Goal: Task Accomplishment & Management: Complete application form

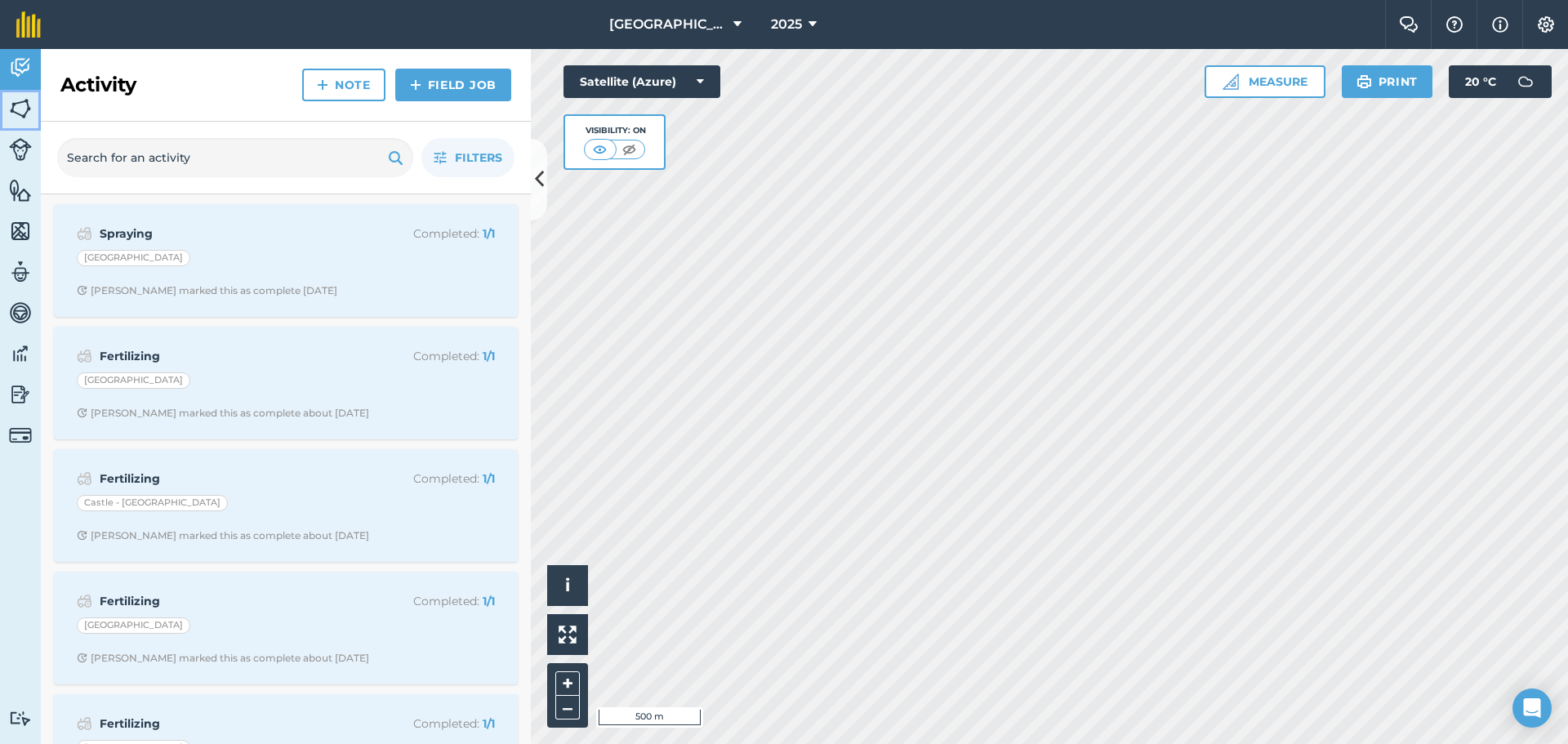
click at [18, 112] on img at bounding box center [20, 108] width 23 height 24
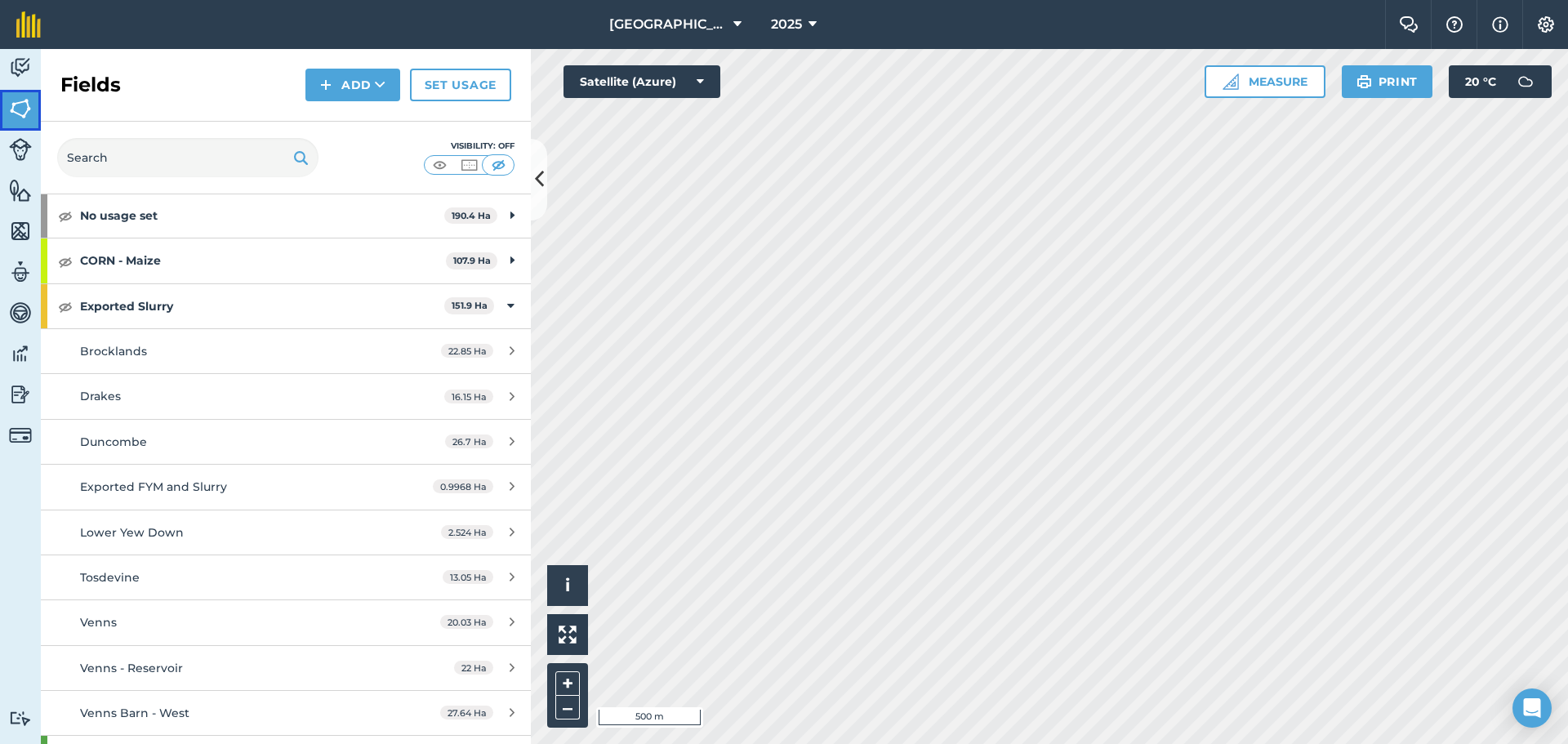
scroll to position [164, 0]
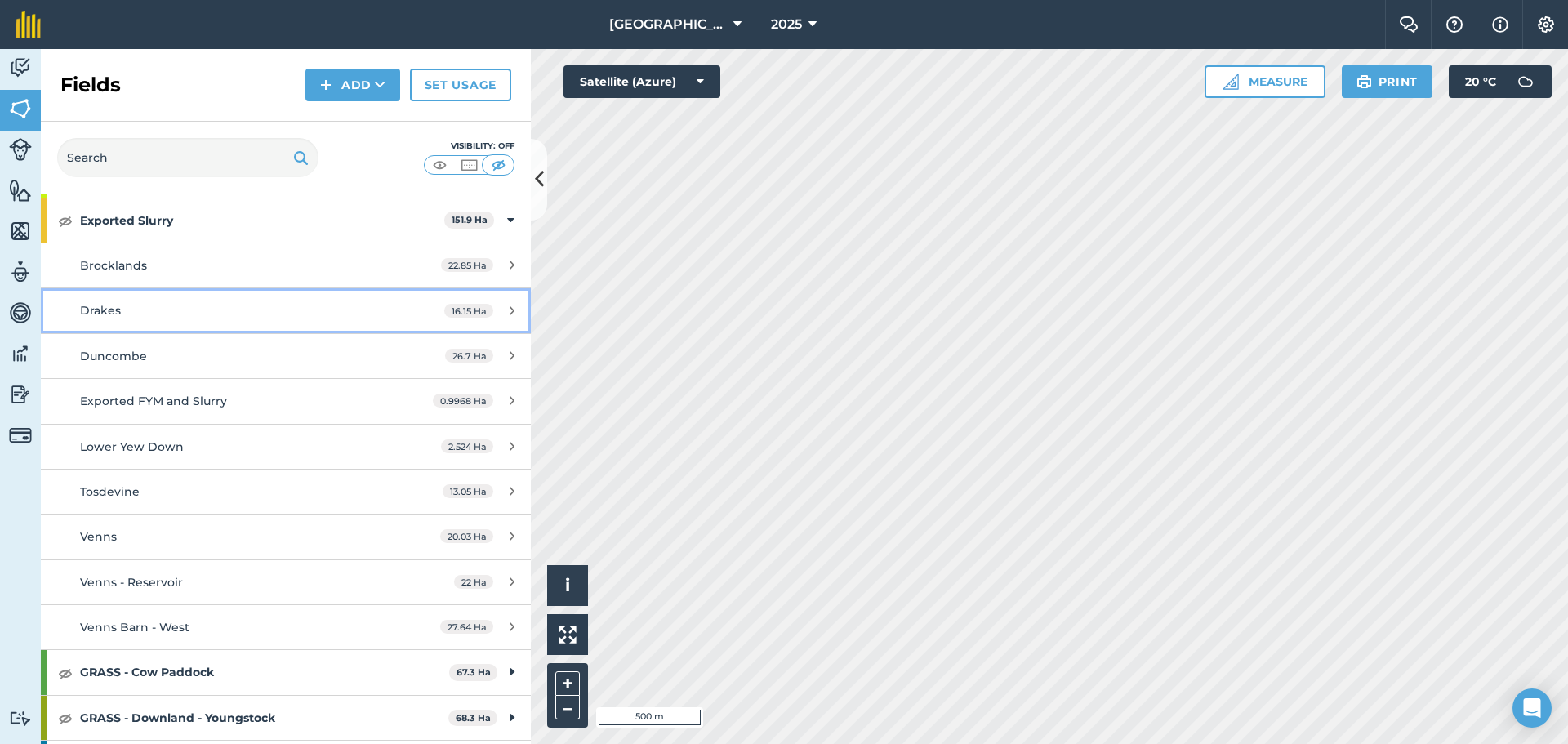
click at [148, 312] on div "Drakes" at bounding box center [233, 310] width 307 height 18
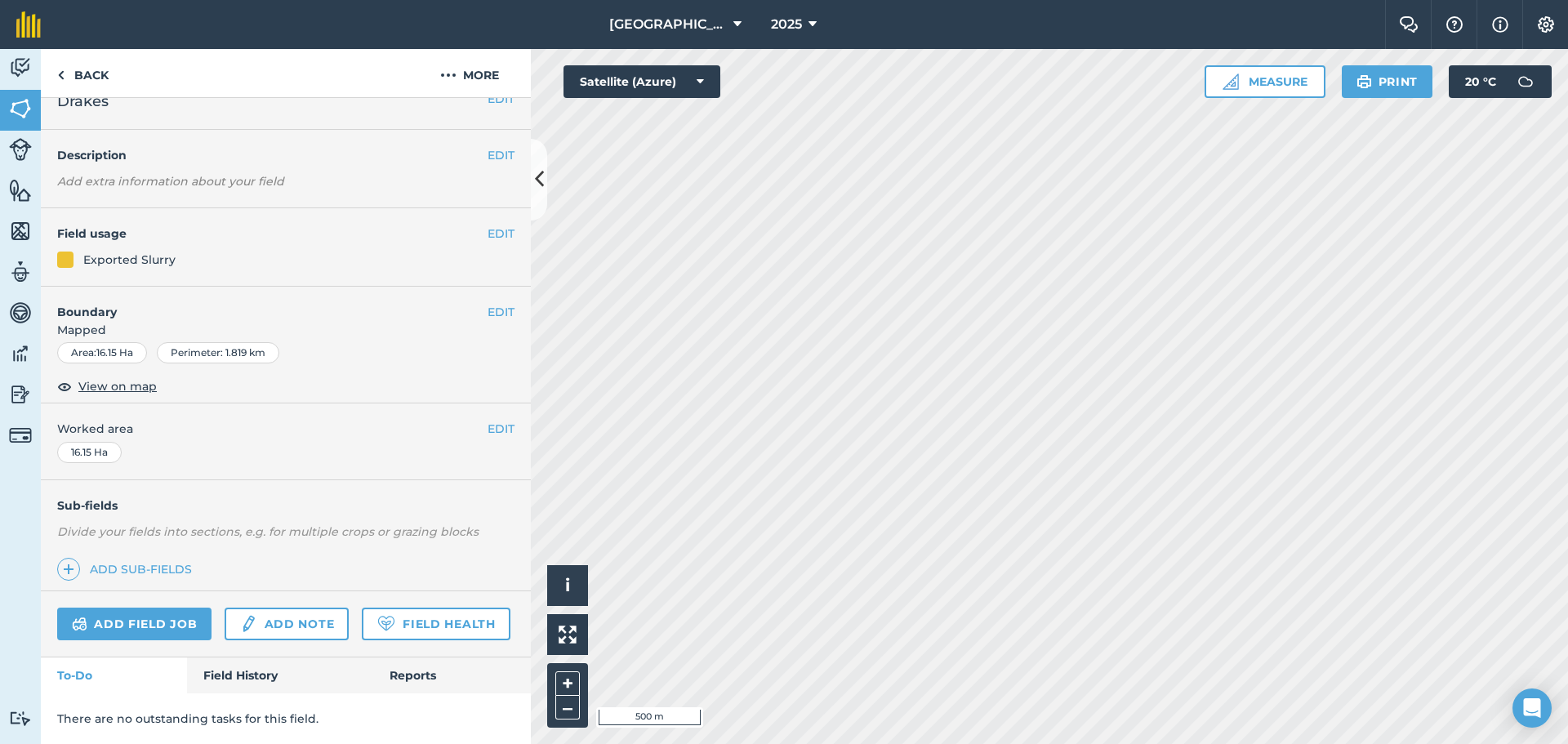
scroll to position [71, 0]
click at [264, 674] on link "Field History" at bounding box center [280, 674] width 186 height 36
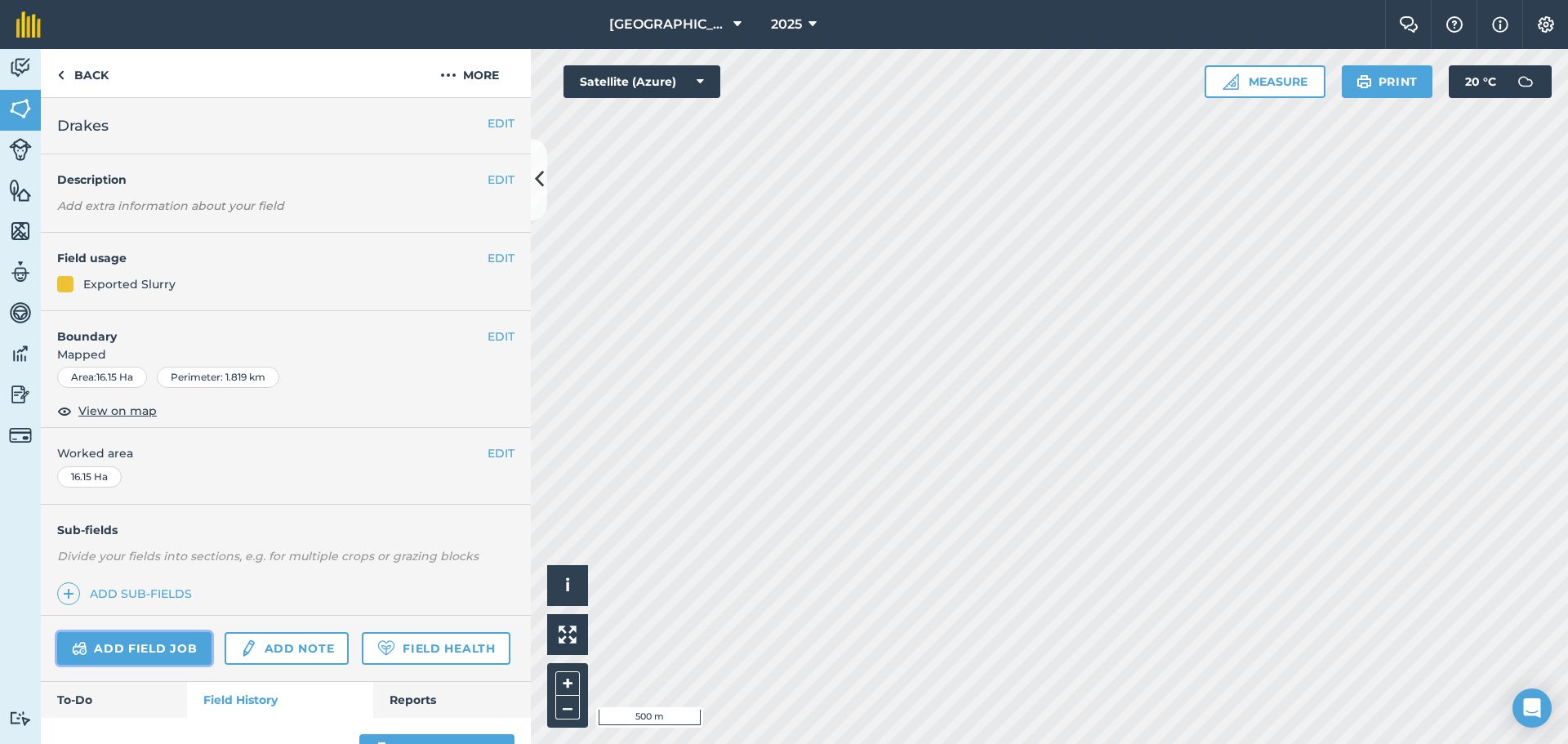
click at [161, 641] on link "Add field job" at bounding box center [134, 648] width 154 height 33
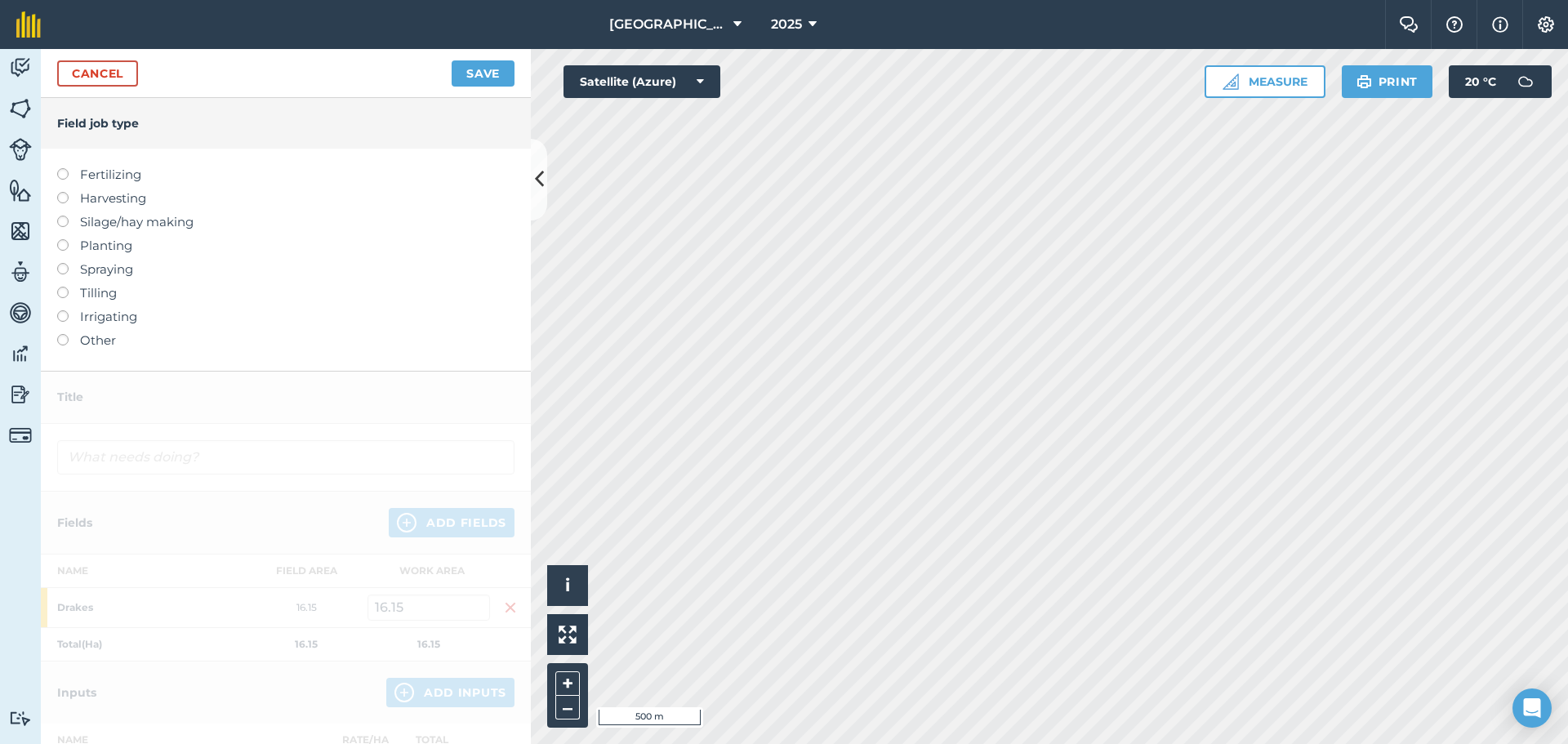
click at [93, 178] on label "Fertilizing" at bounding box center [286, 174] width 457 height 19
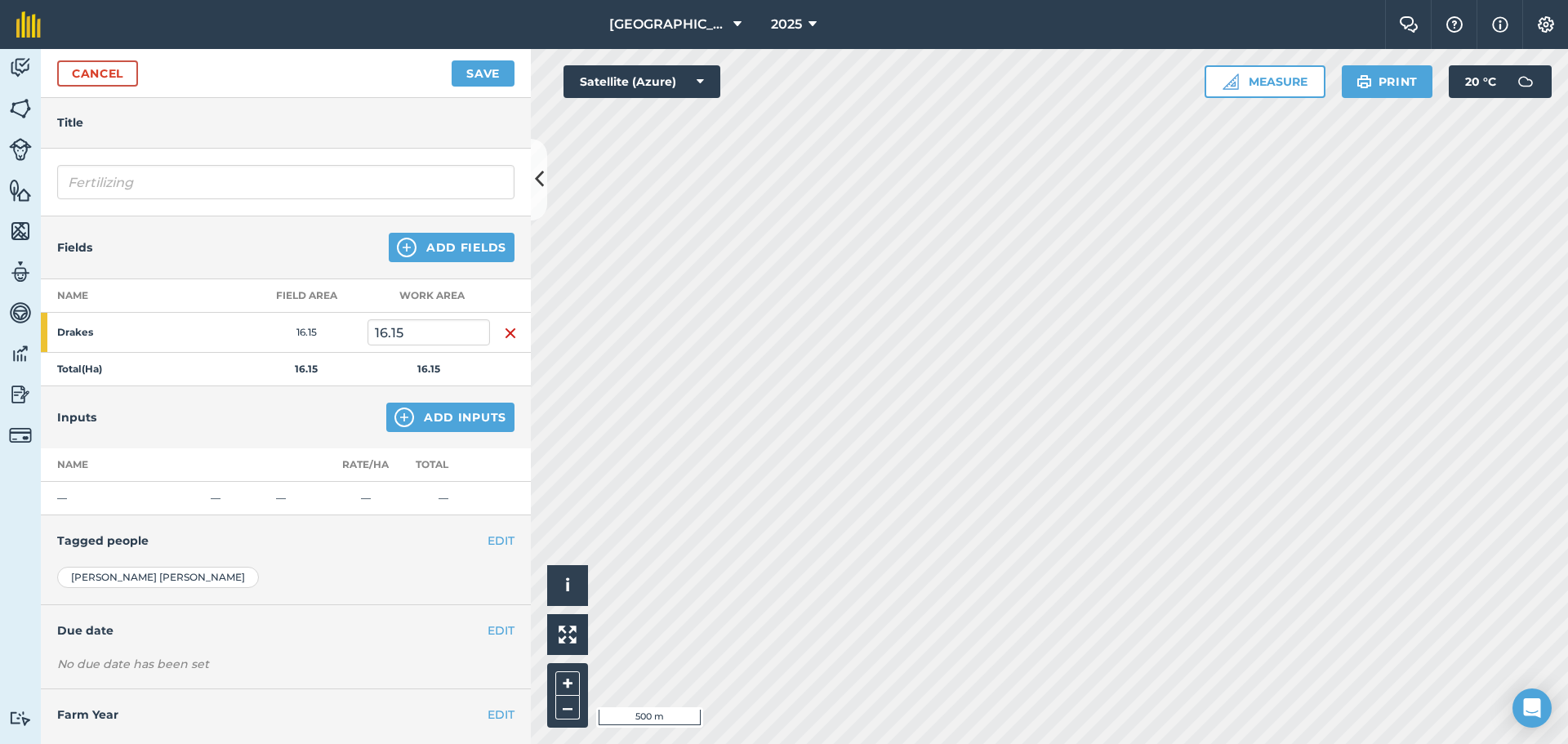
scroll to position [81, 0]
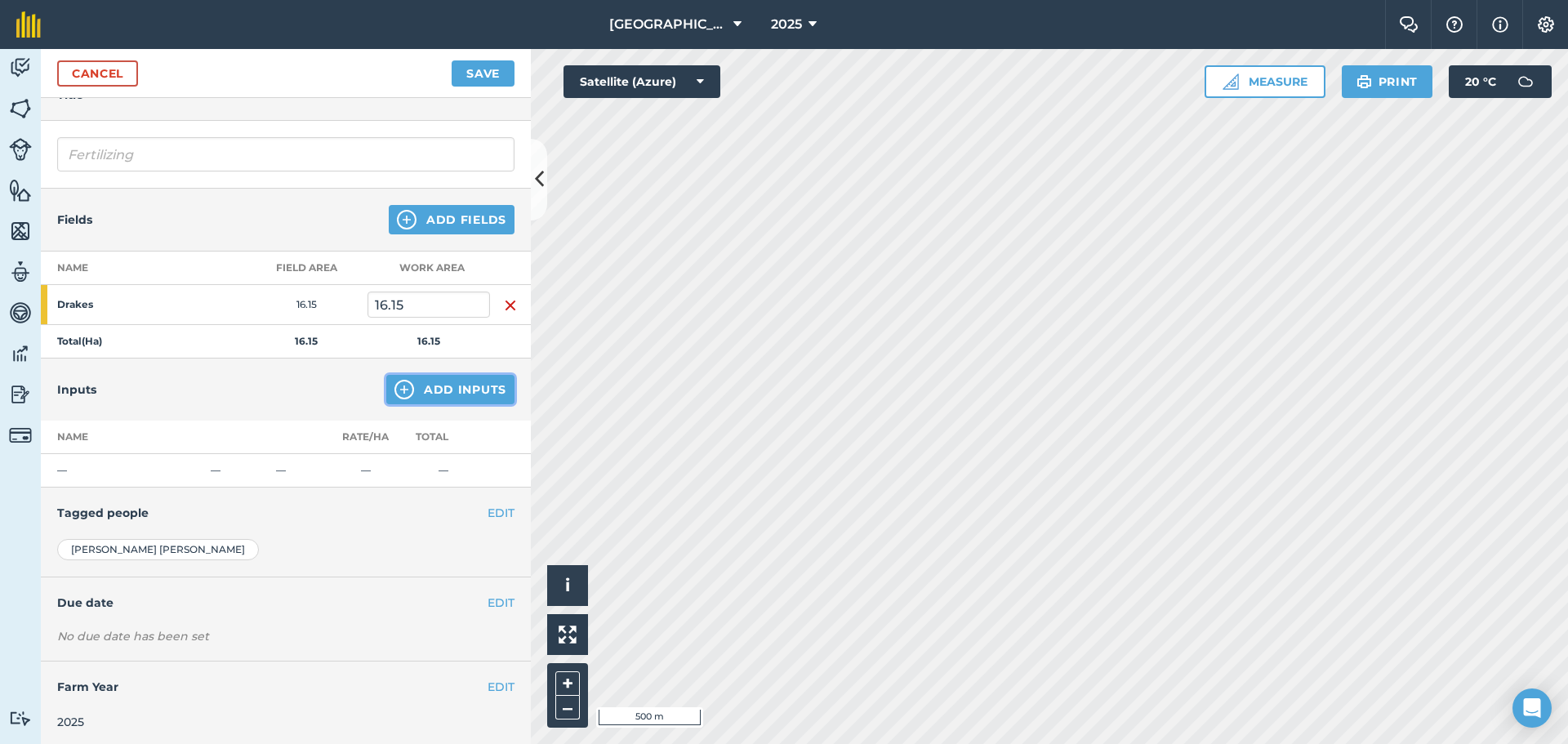
click at [438, 388] on button "Add Inputs" at bounding box center [450, 389] width 128 height 29
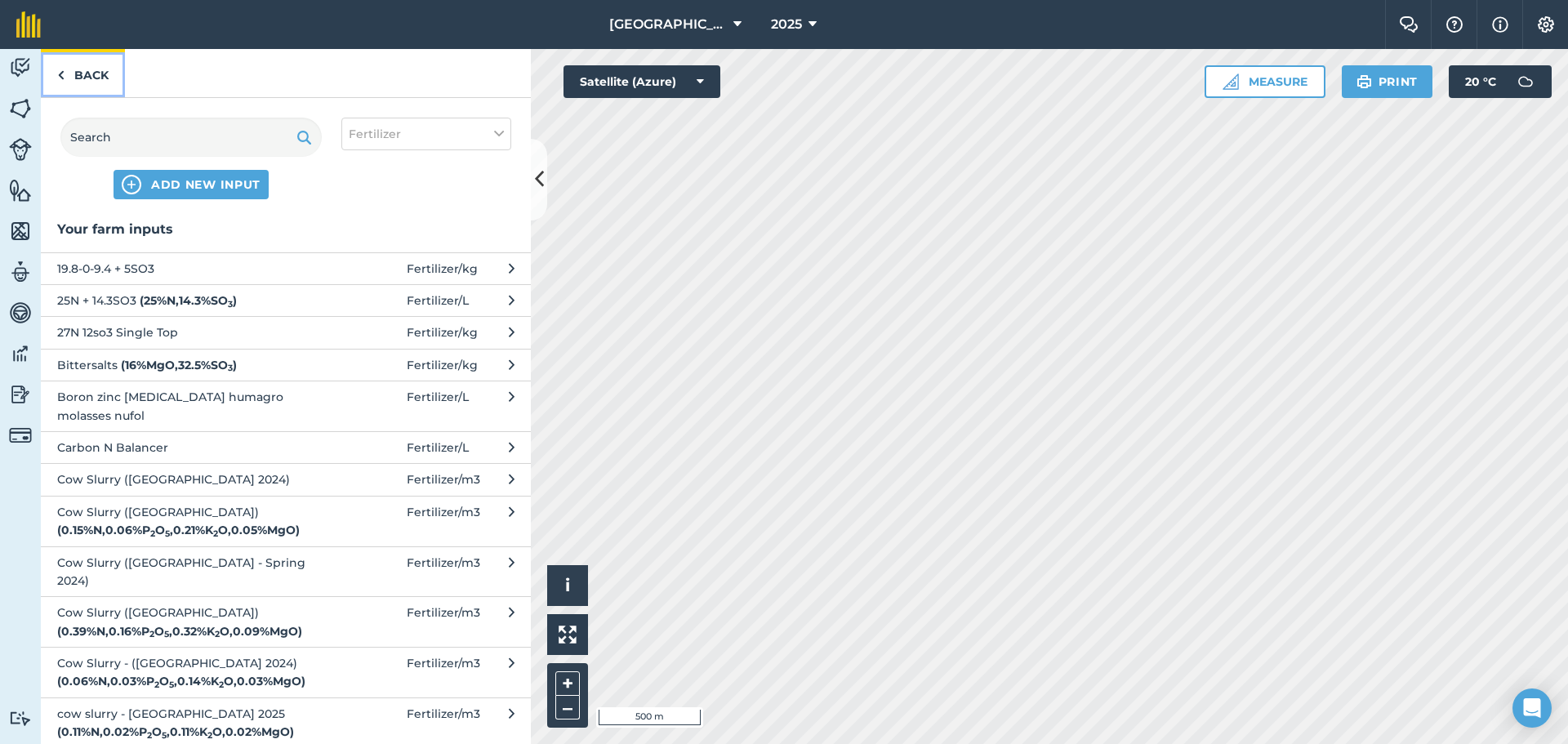
click at [65, 73] on link "Back" at bounding box center [82, 74] width 84 height 48
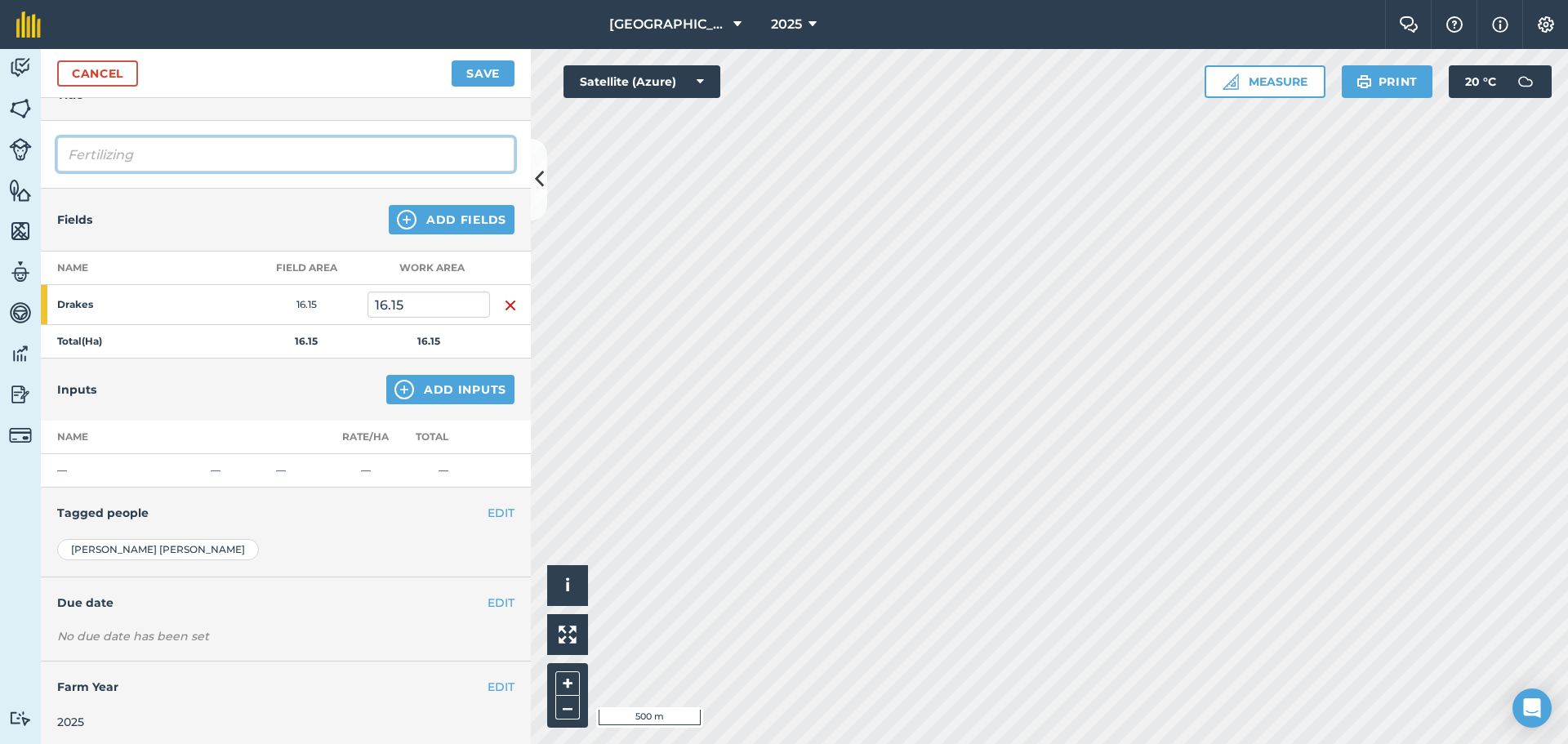
click at [198, 143] on input "Fertilizing" at bounding box center [286, 154] width 457 height 34
drag, startPoint x: 196, startPoint y: 144, endPoint x: 60, endPoint y: 152, distance: 136.2
click at [60, 152] on input "Fertilizing" at bounding box center [286, 154] width 457 height 34
type input "Slurry - 40 acres"
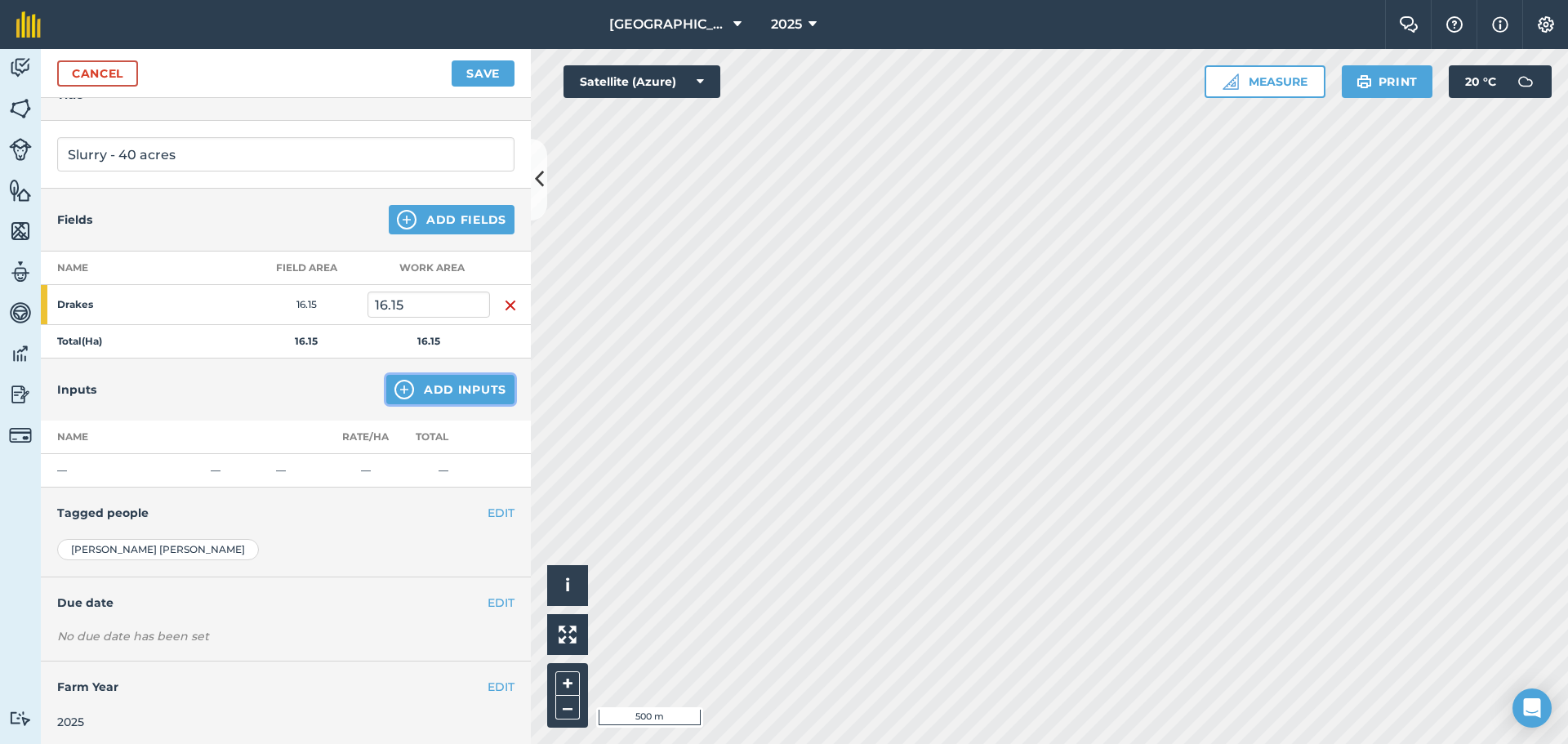
click at [472, 388] on button "Add Inputs" at bounding box center [450, 389] width 128 height 29
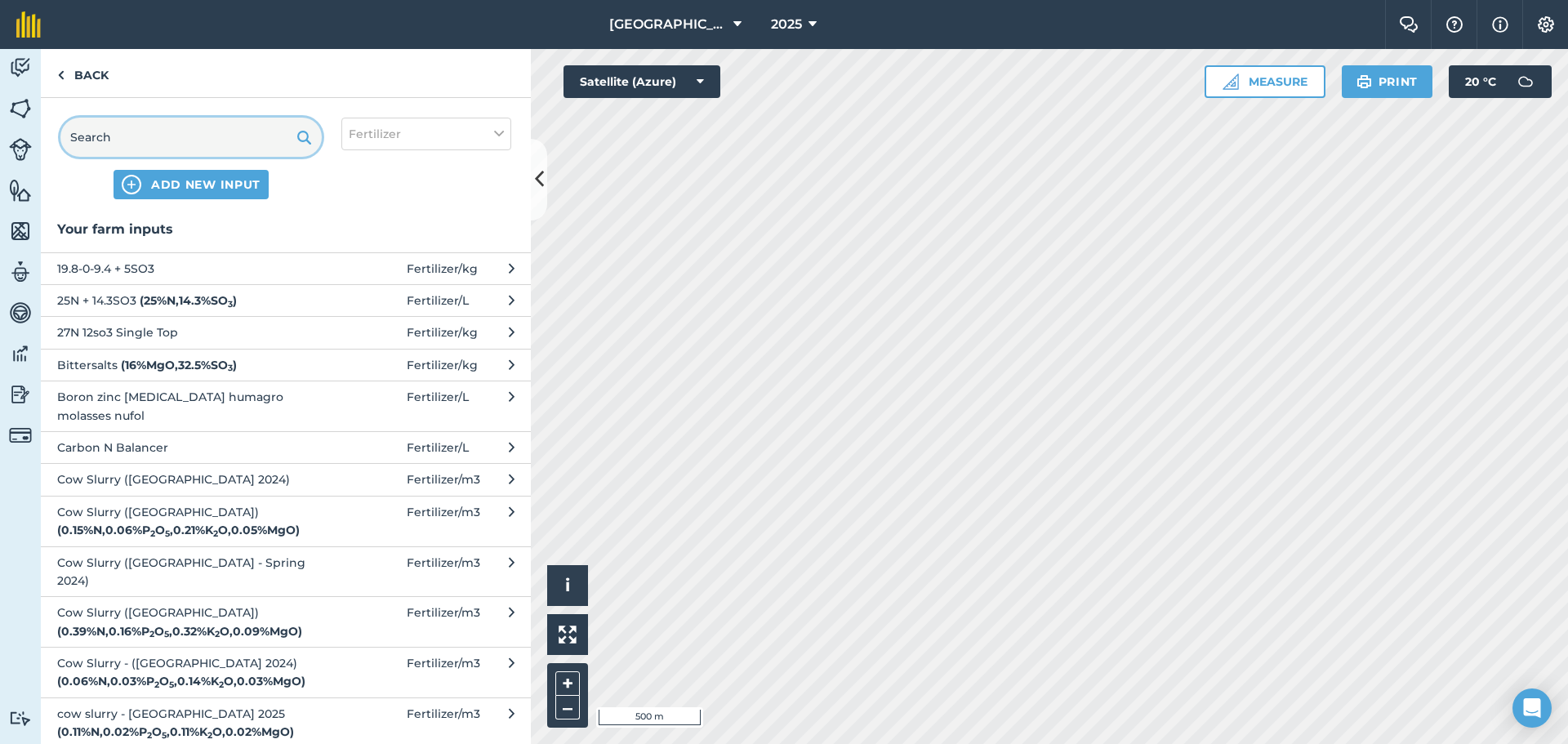
click at [220, 136] on input "text" at bounding box center [191, 136] width 261 height 39
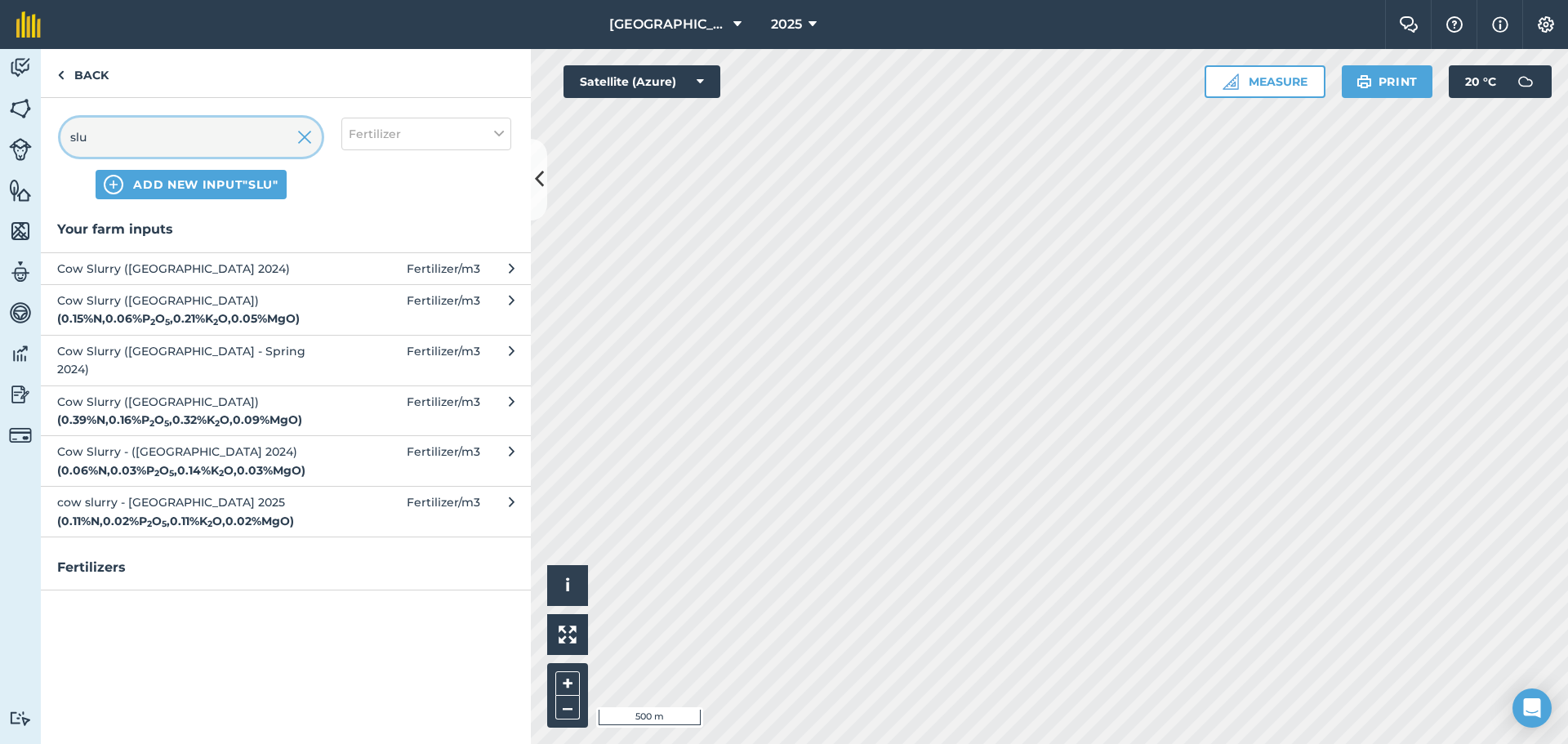
type input "slu"
click at [162, 312] on strong "( 0.15 % N , 0.06 % P 2 O 5 , 0.21 % K 2 O , 0.05 % MgO )" at bounding box center [178, 317] width 243 height 15
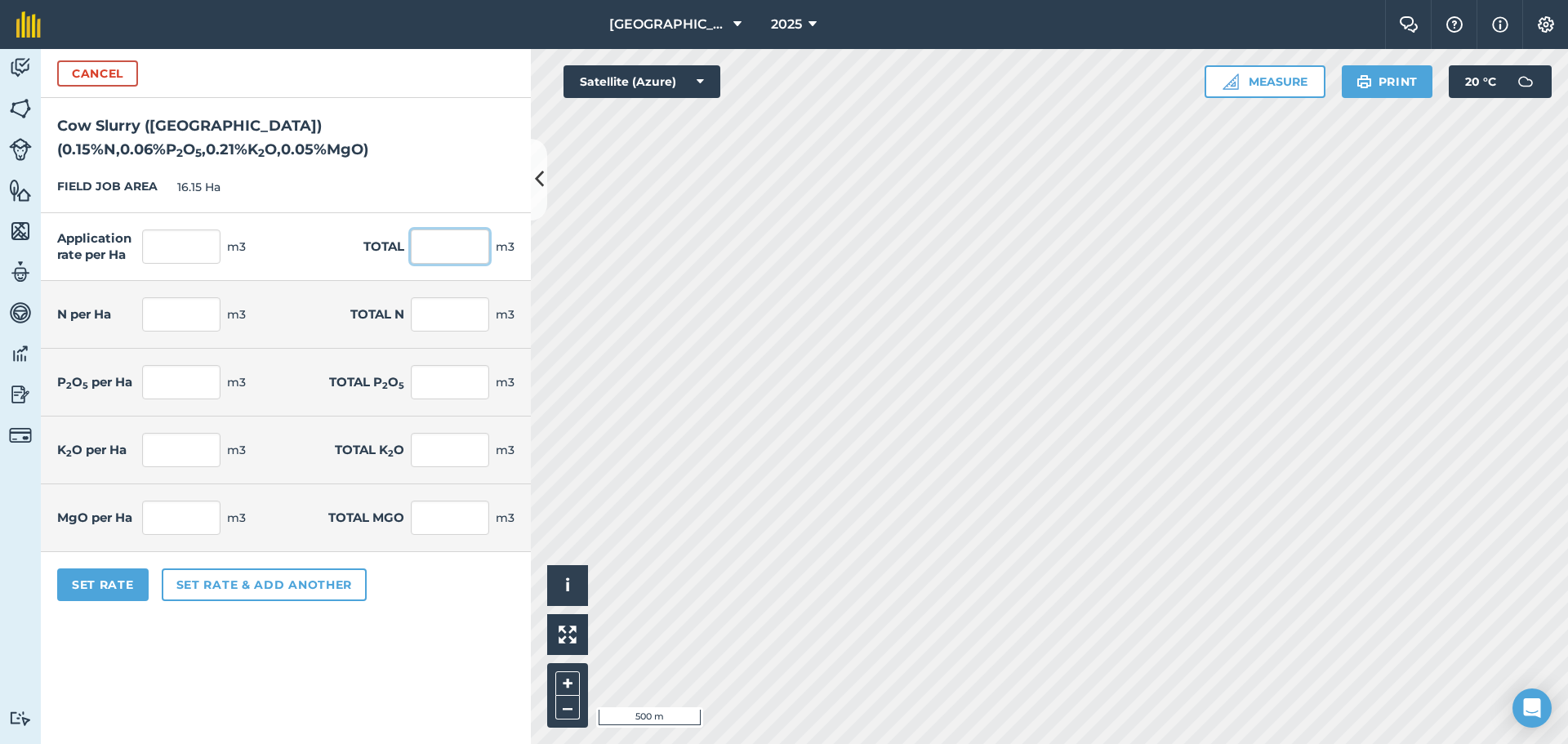
click at [471, 251] on input "text" at bounding box center [449, 246] width 78 height 34
click at [455, 249] on input "text" at bounding box center [449, 246] width 78 height 34
type input "1050"
type input "65.015"
type input "1,050"
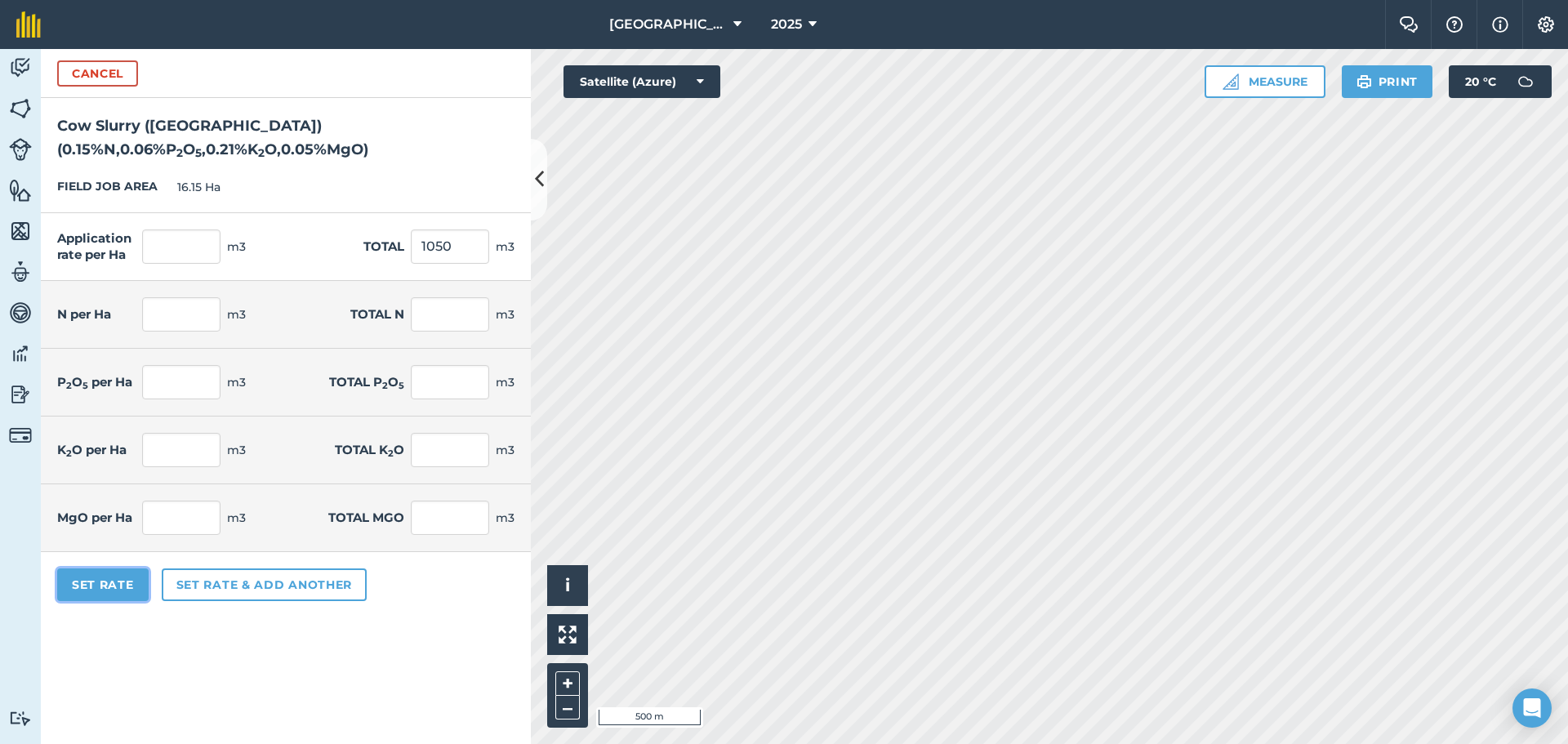
type input "0.098"
type input "1.575"
type input "0.042"
type input "0.672"
type input "0.139"
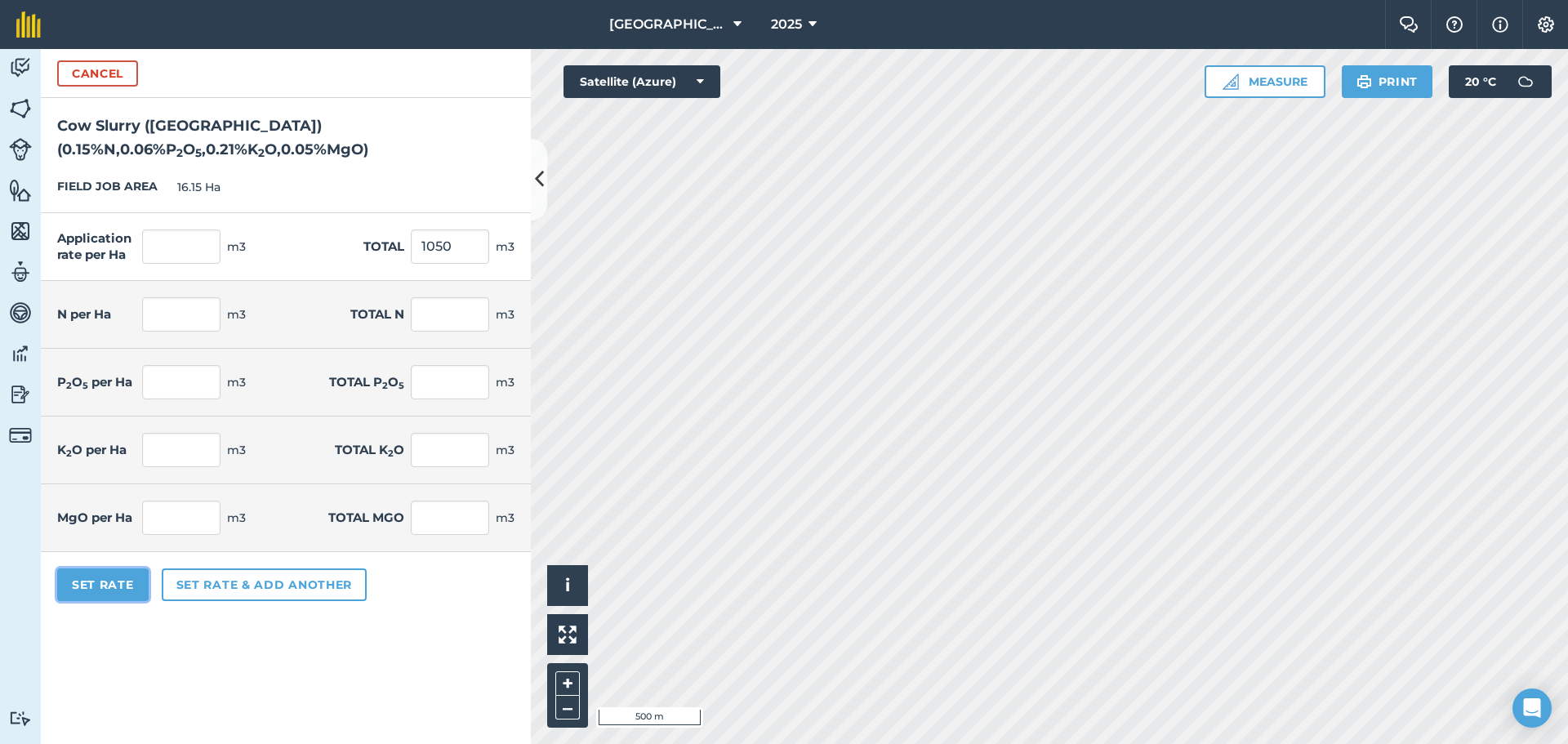
type input "2.247"
type input "0.029"
type input "0.473"
click at [108, 586] on button "Set Rate" at bounding box center [103, 584] width 91 height 33
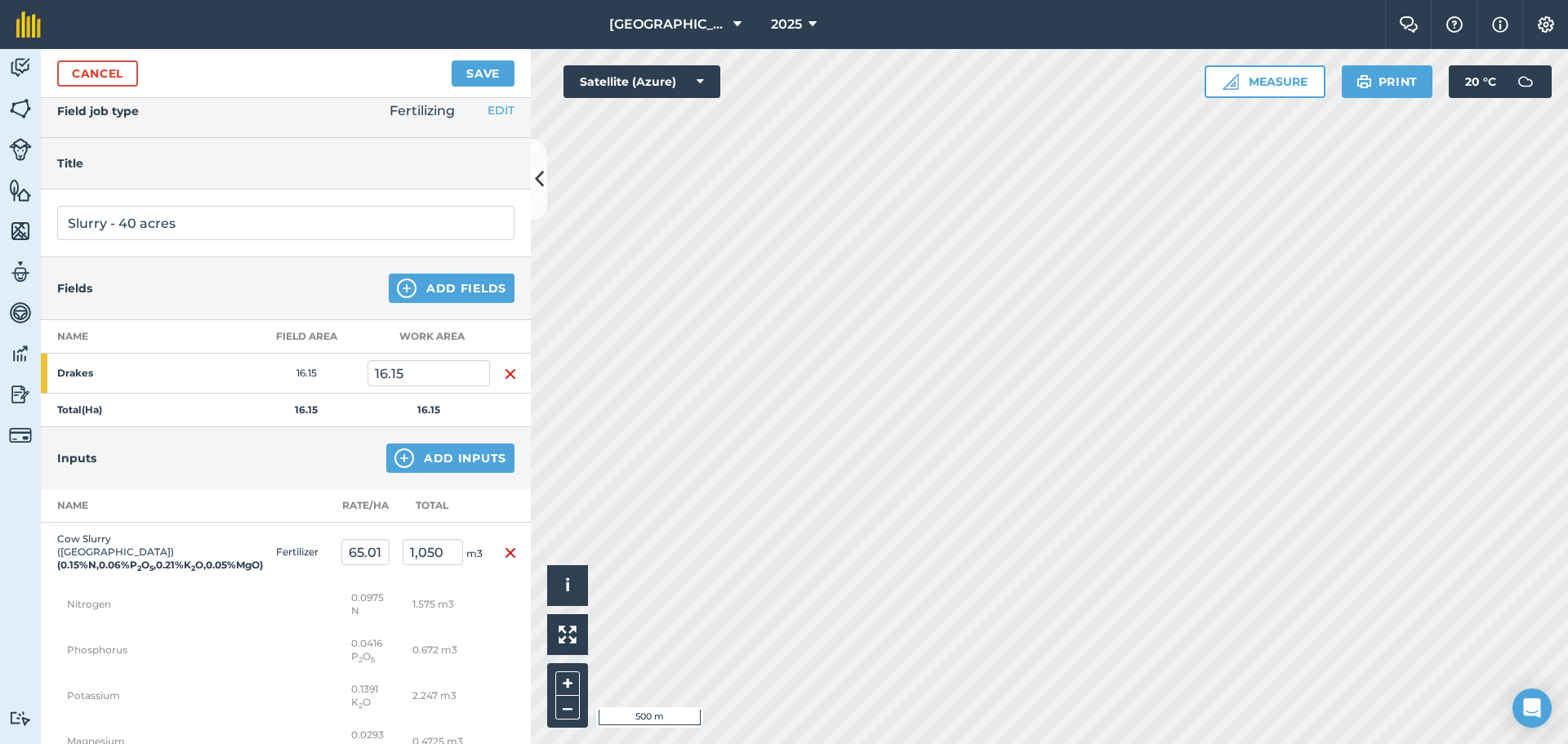
scroll to position [0, 0]
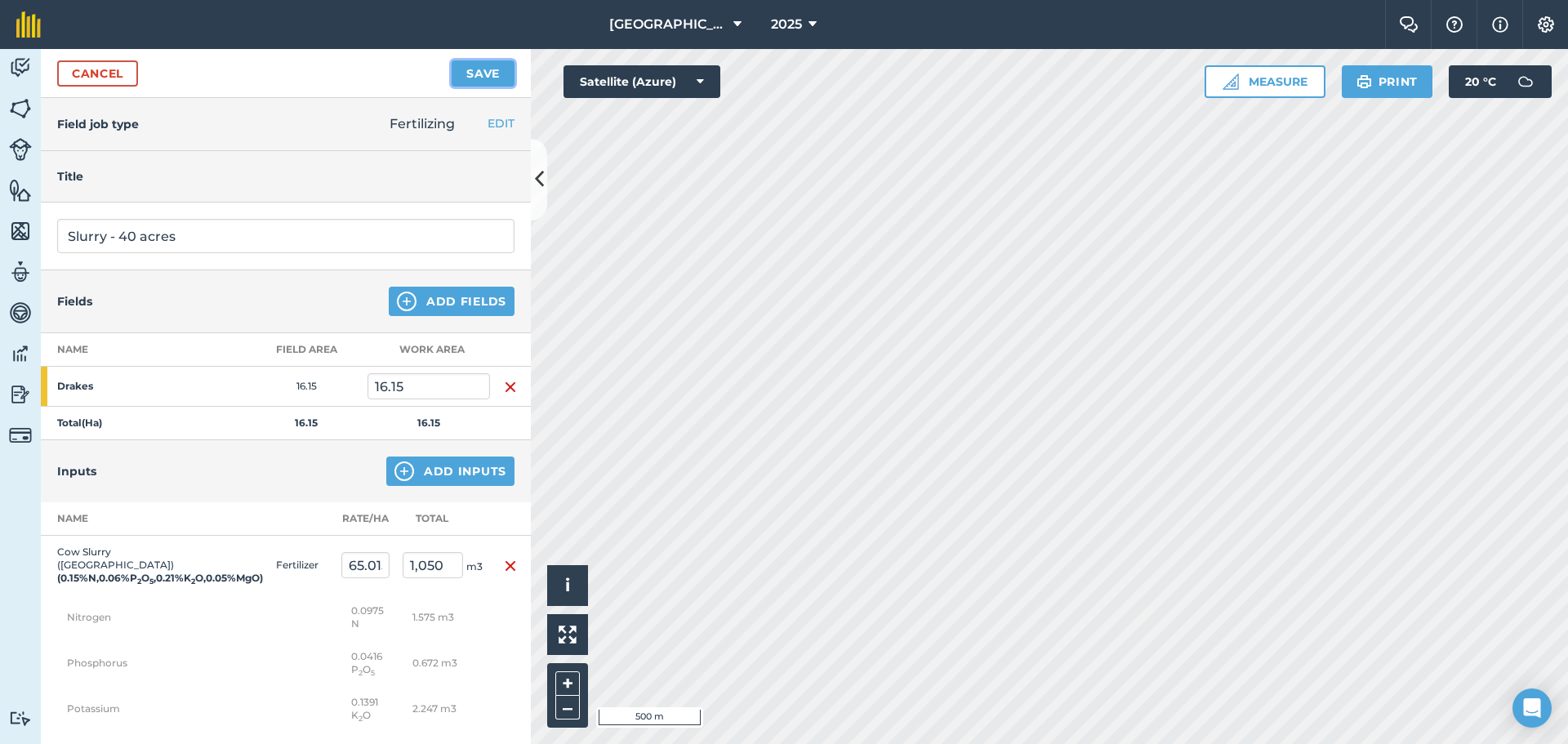
click at [487, 73] on button "Save" at bounding box center [483, 73] width 63 height 26
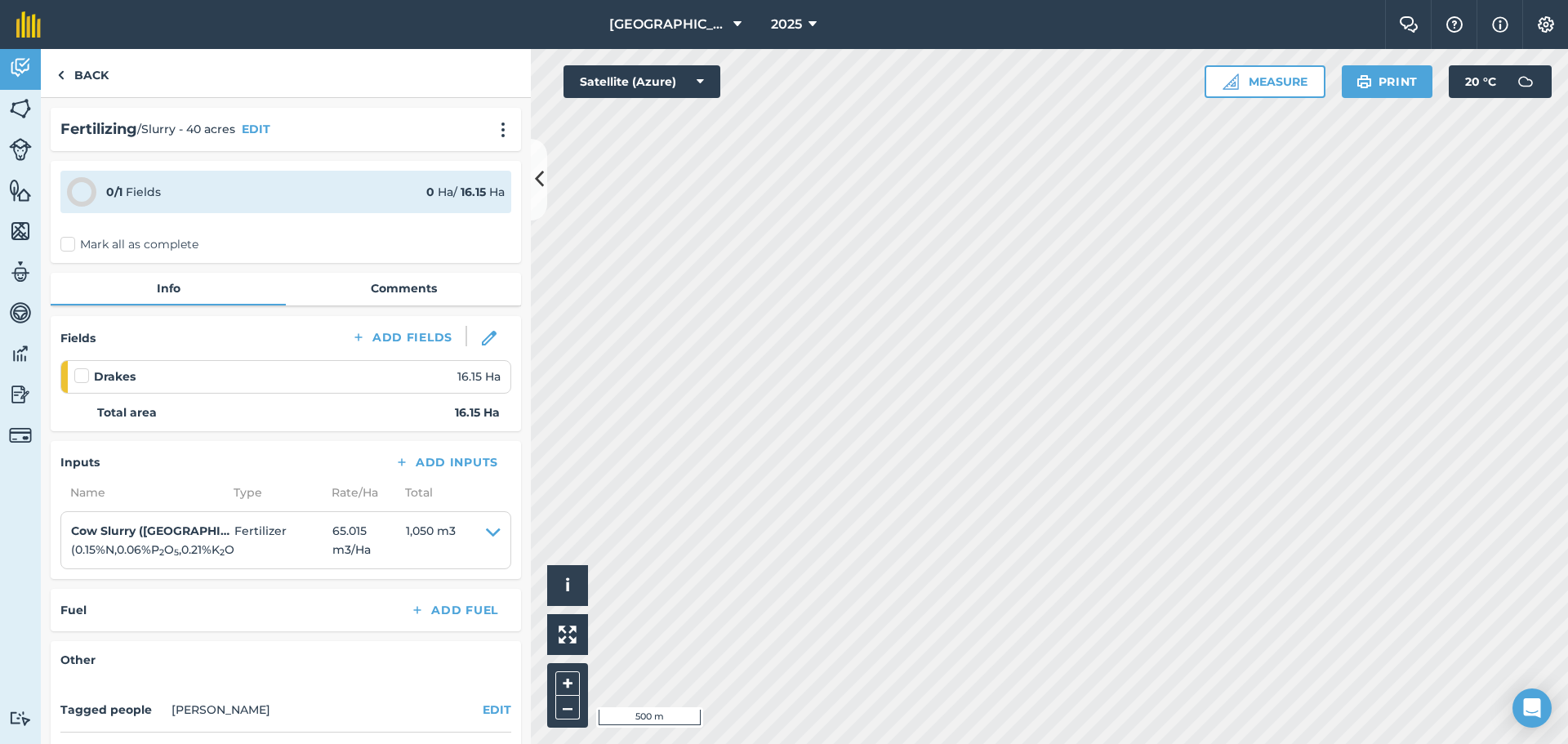
click at [85, 368] on label at bounding box center [84, 368] width 19 height 0
click at [85, 373] on input "checkbox" at bounding box center [79, 372] width 11 height 11
checkbox input "false"
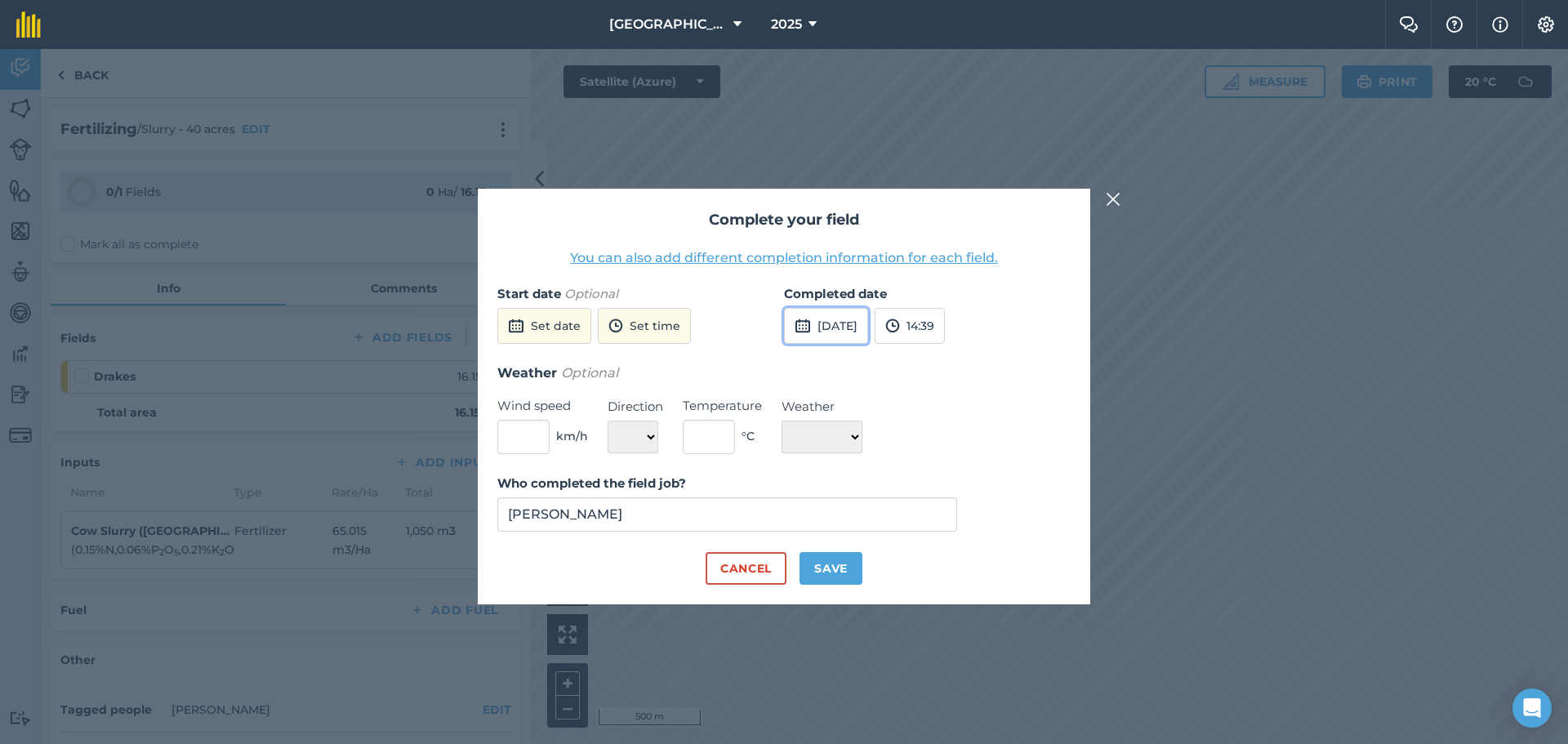
click at [859, 320] on button "[DATE]" at bounding box center [826, 325] width 84 height 36
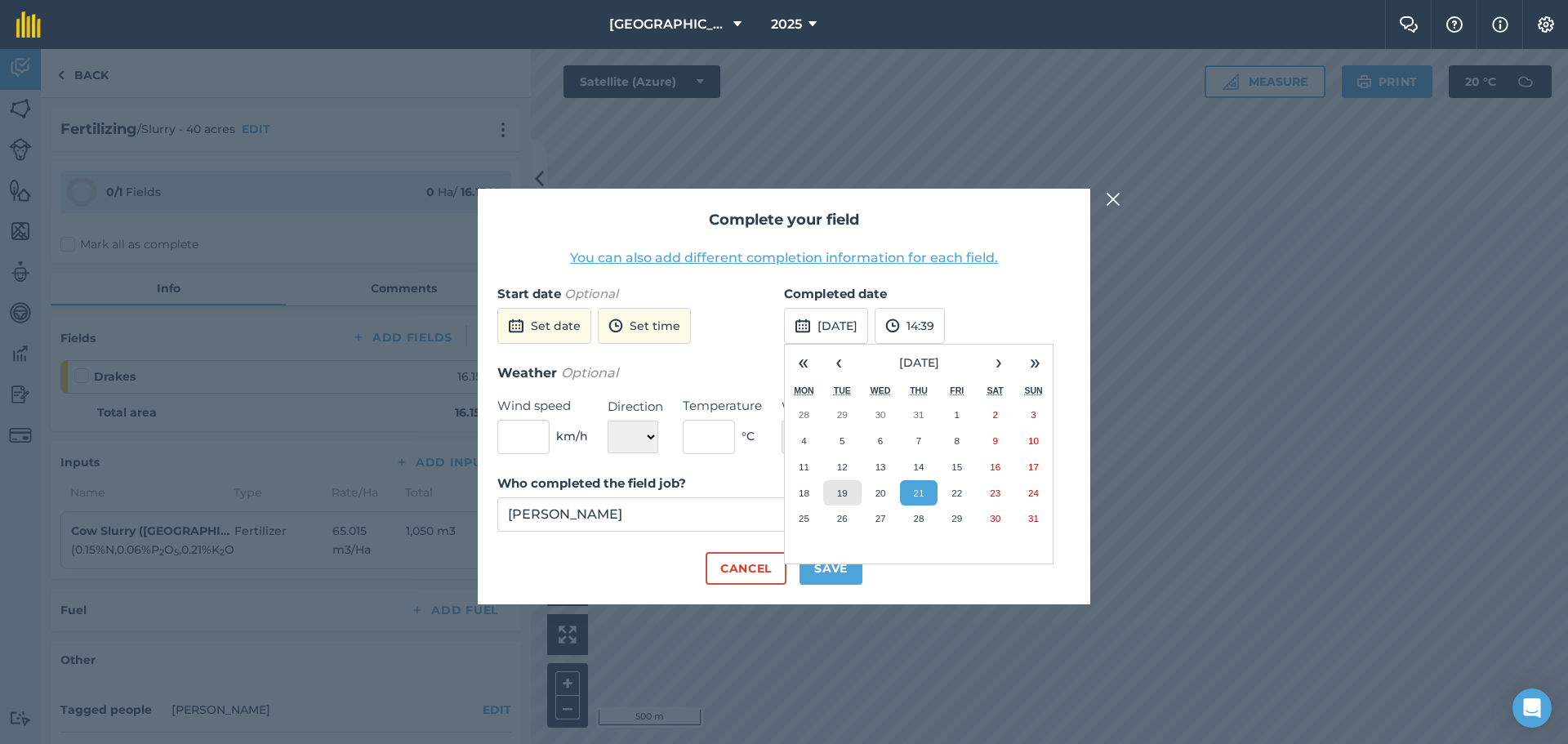
click at [854, 493] on button "19" at bounding box center [842, 492] width 39 height 26
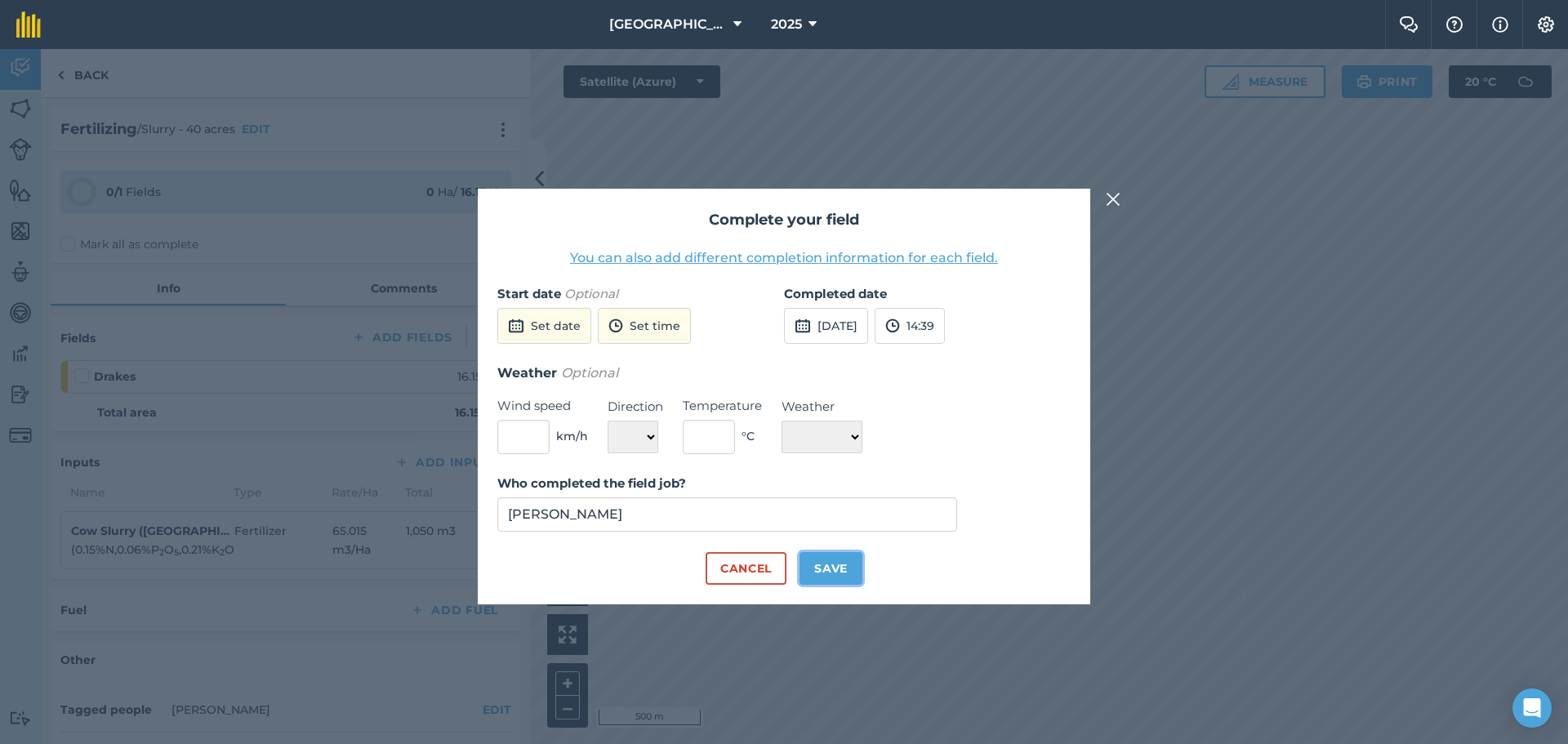
click at [832, 567] on button "Save" at bounding box center [830, 568] width 63 height 33
checkbox input "true"
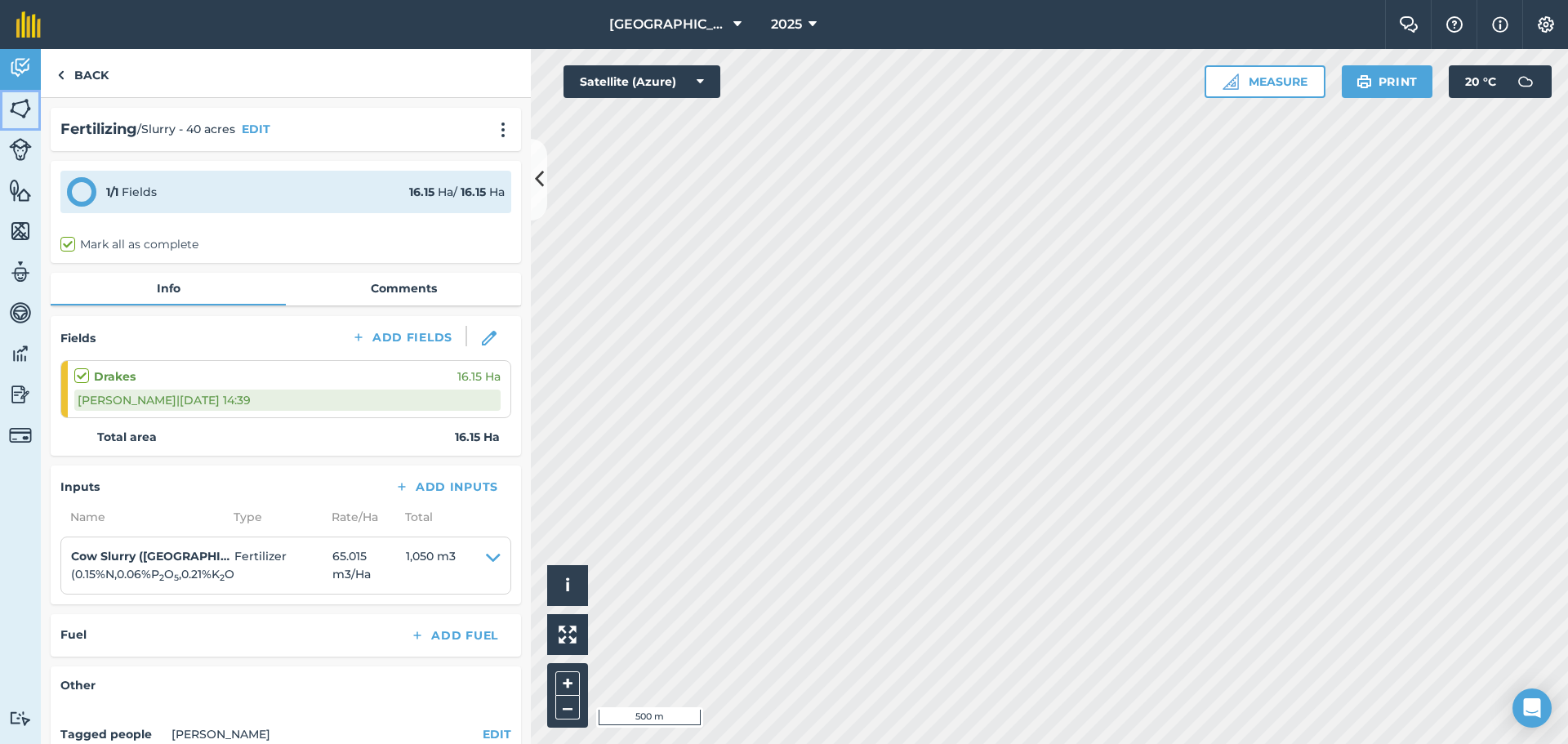
click at [21, 102] on img at bounding box center [20, 108] width 23 height 24
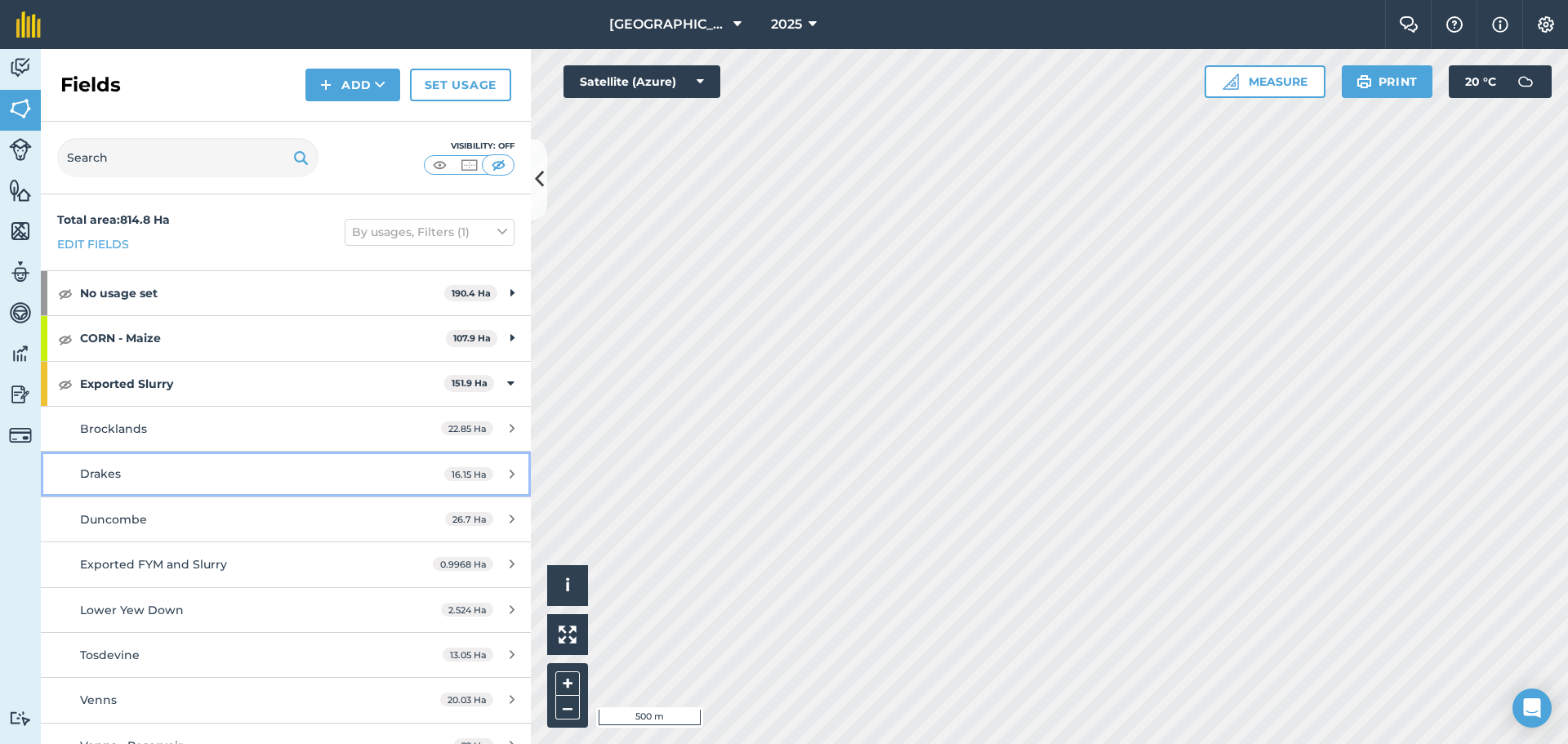
click at [128, 469] on div "Drakes" at bounding box center [233, 473] width 307 height 18
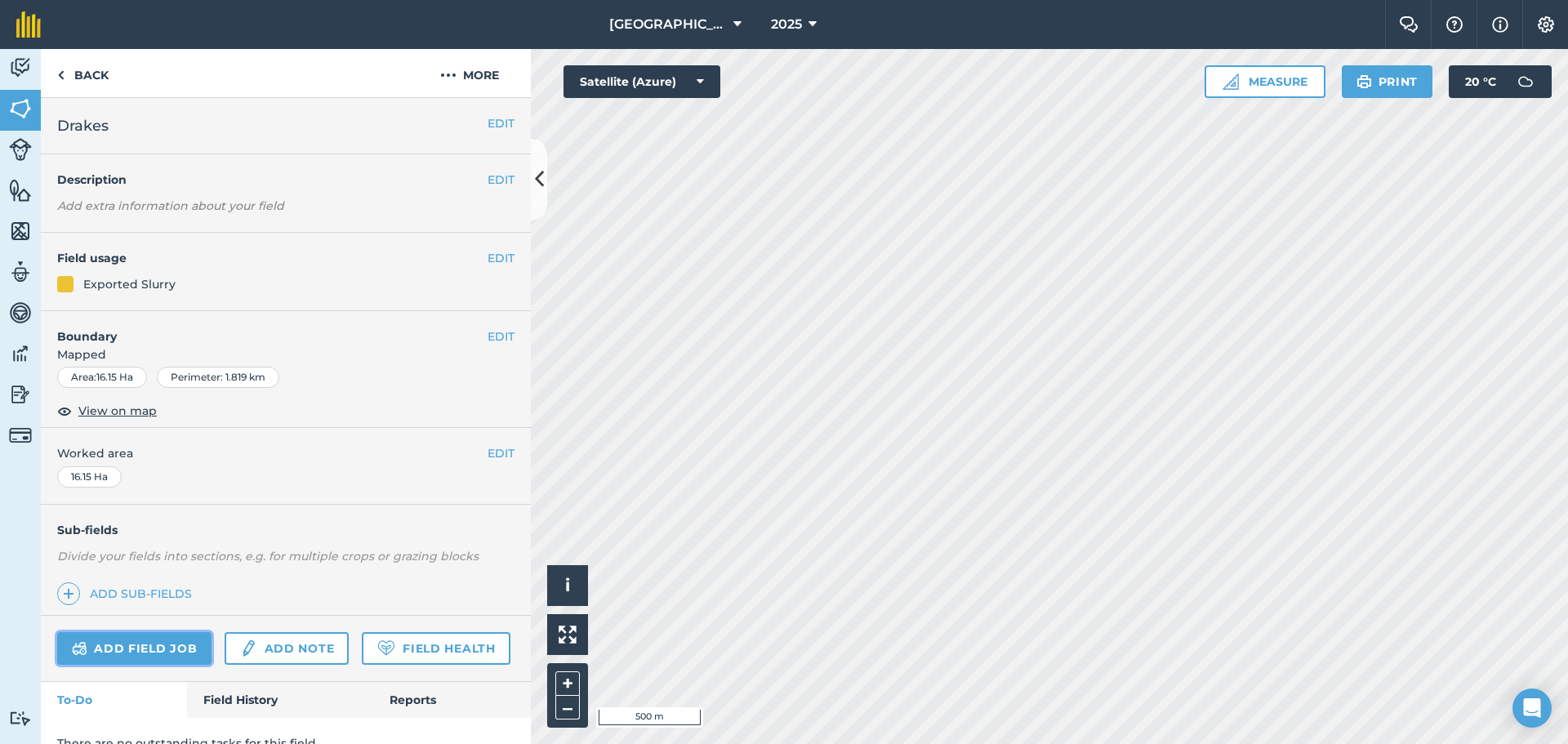
click at [174, 637] on link "Add field job" at bounding box center [134, 648] width 154 height 33
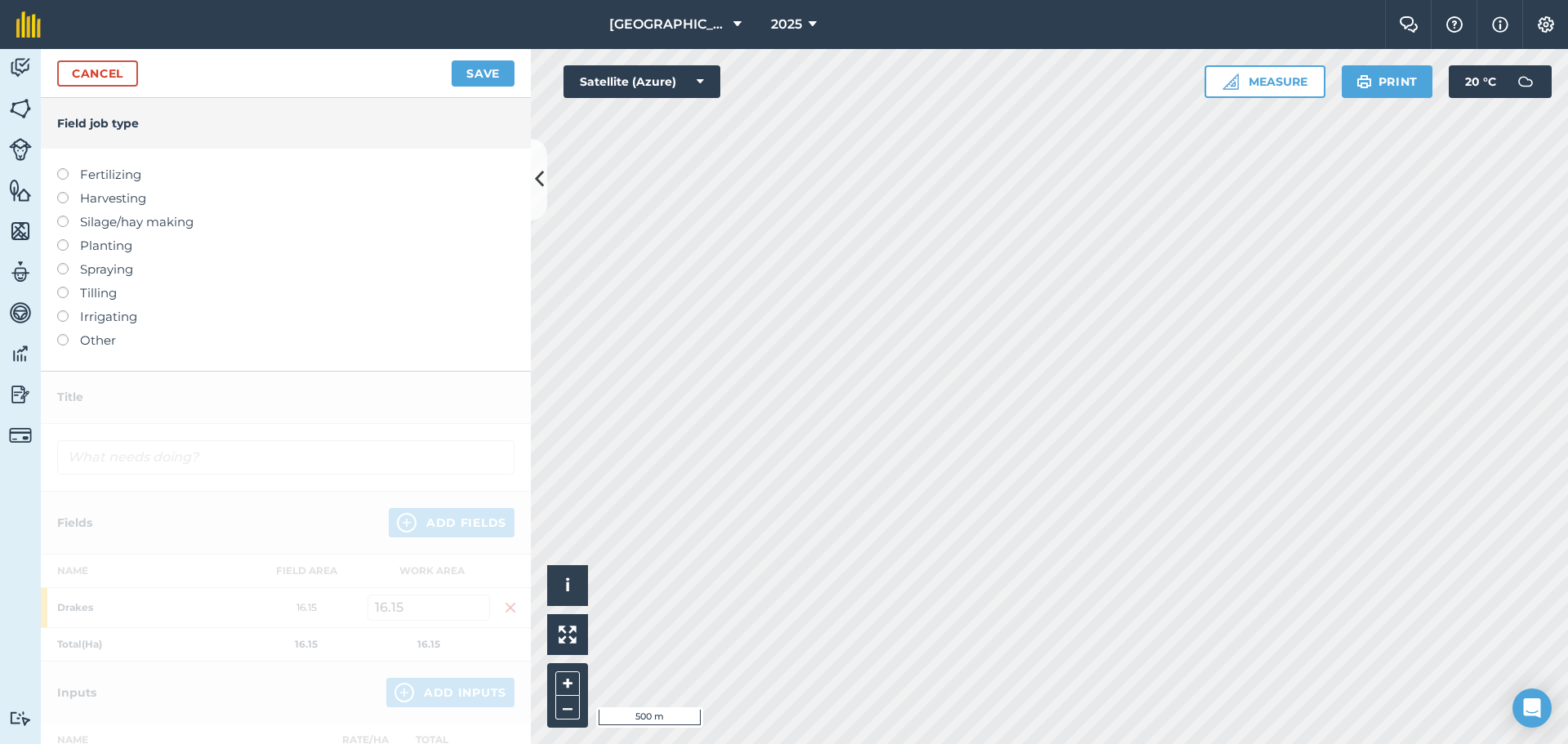
click at [120, 173] on label "Fertilizing" at bounding box center [286, 174] width 457 height 19
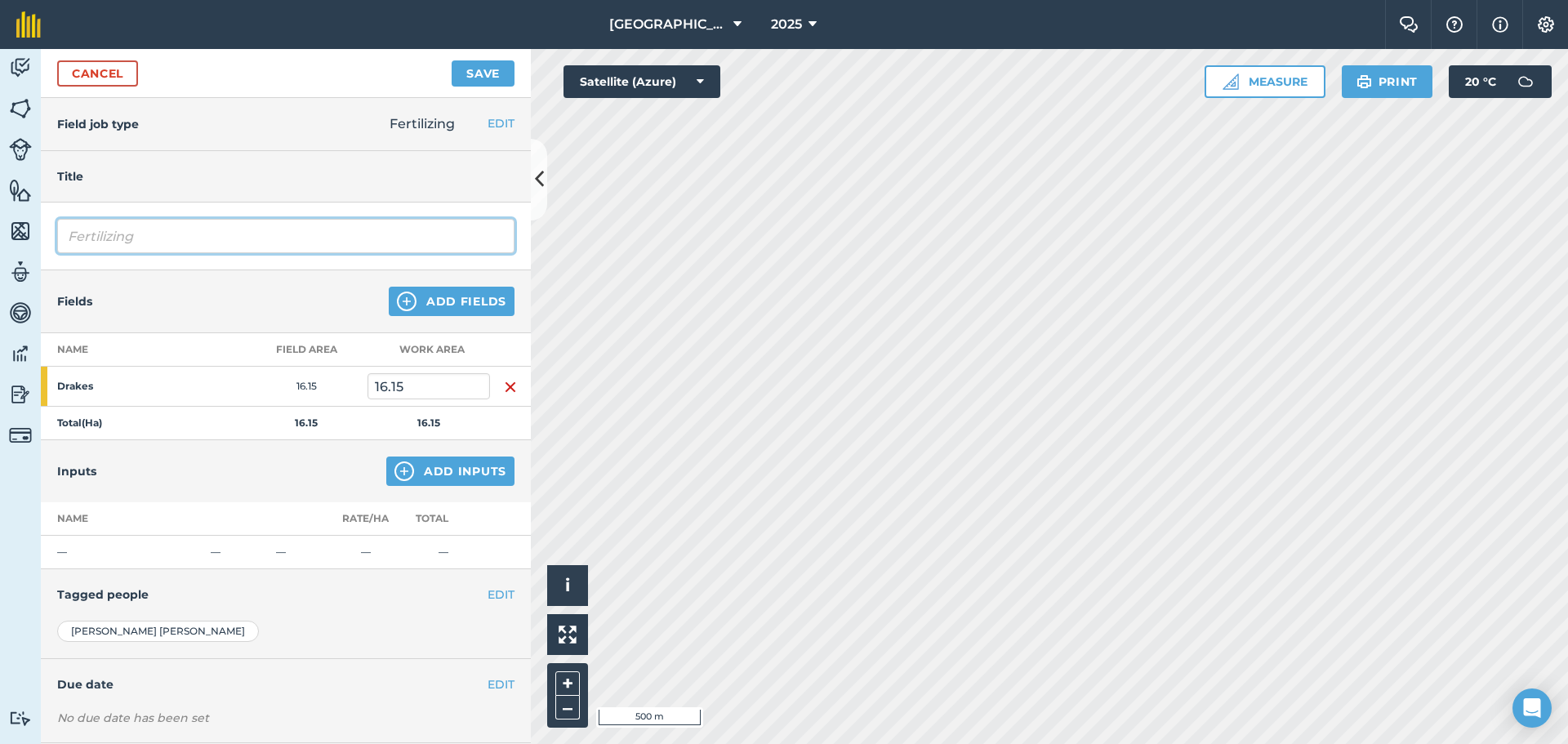
click at [145, 238] on input "Fertilizing" at bounding box center [286, 235] width 457 height 34
drag, startPoint x: 145, startPoint y: 238, endPoint x: 83, endPoint y: 232, distance: 62.3
click at [83, 232] on input "Fertilizing" at bounding box center [286, 235] width 457 height 34
type input "Slurry - Under Hen Wood"
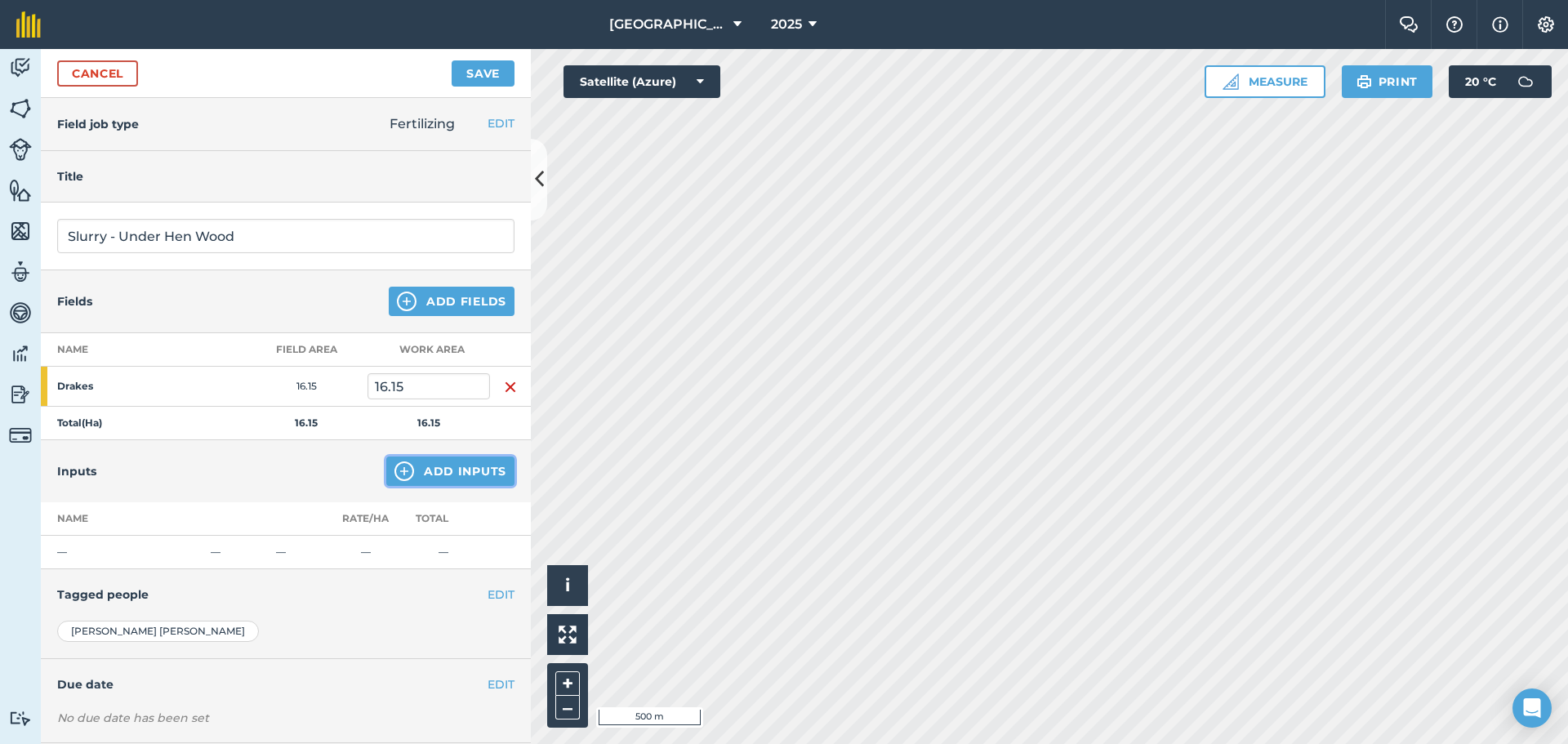
click at [421, 472] on button "Add Inputs" at bounding box center [450, 471] width 128 height 29
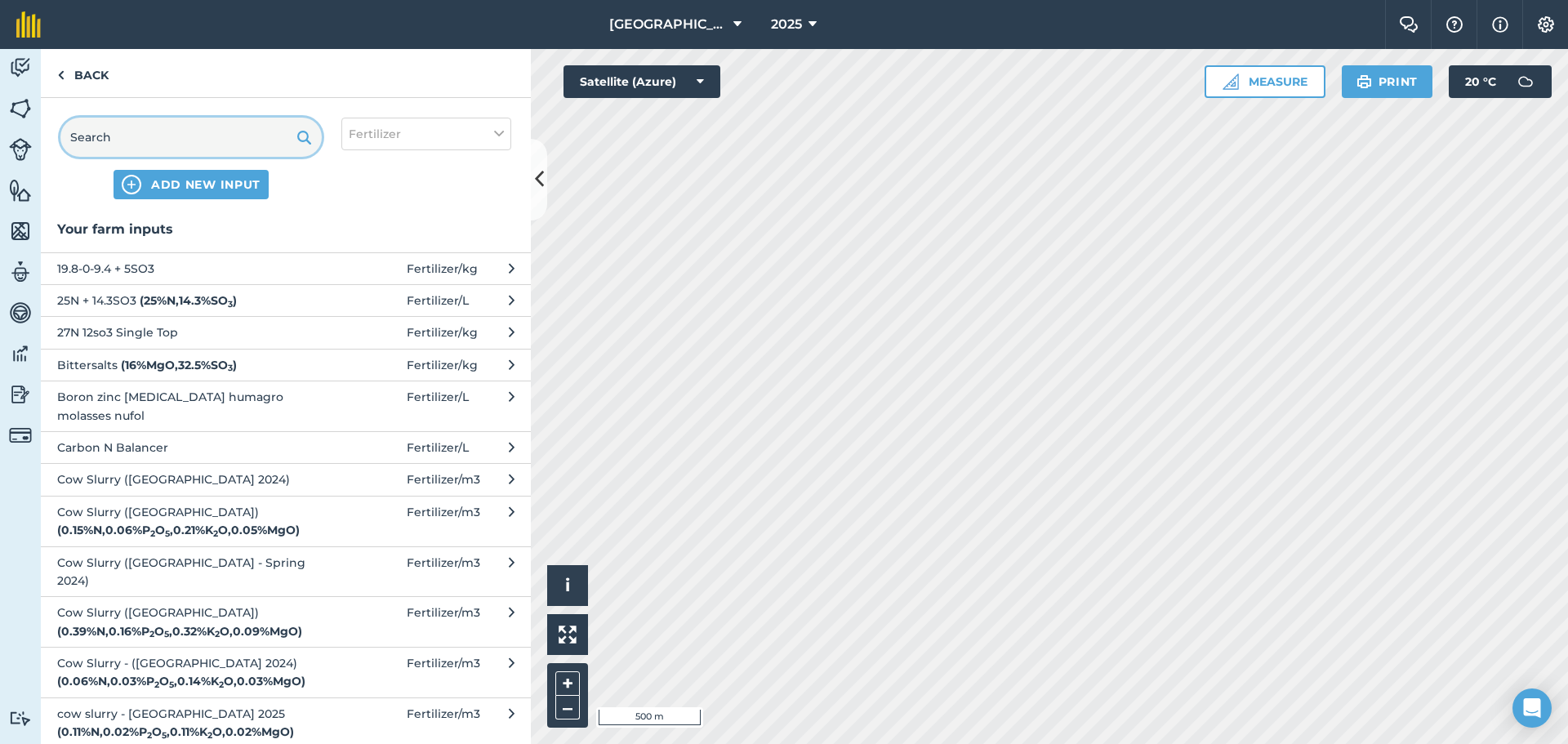
click at [219, 138] on input "text" at bounding box center [191, 136] width 261 height 39
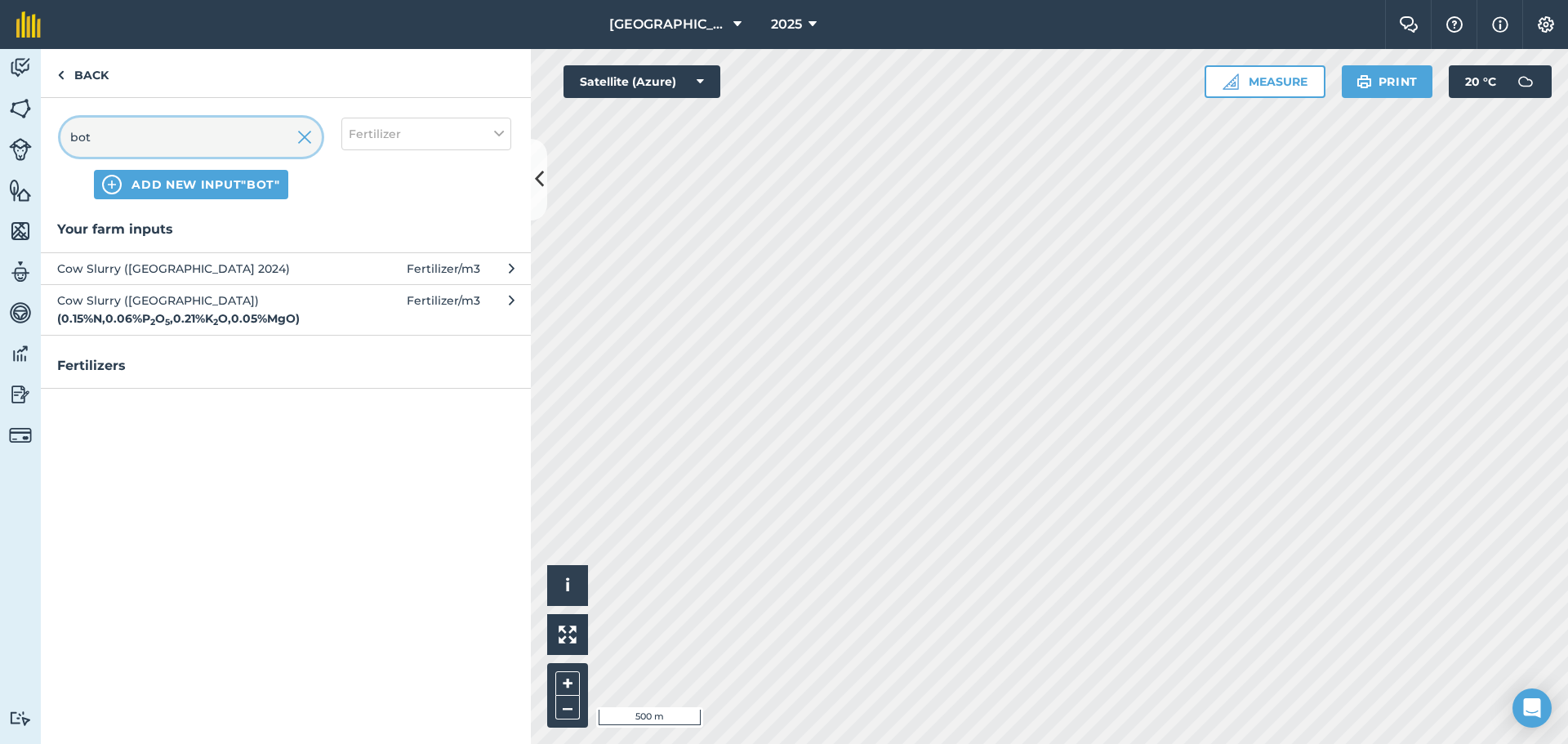
type input "bot"
click at [127, 319] on strong "( 0.15 % N , 0.06 % P 2 O 5 , 0.21 % K 2 O , 0.05 % MgO )" at bounding box center [178, 317] width 243 height 15
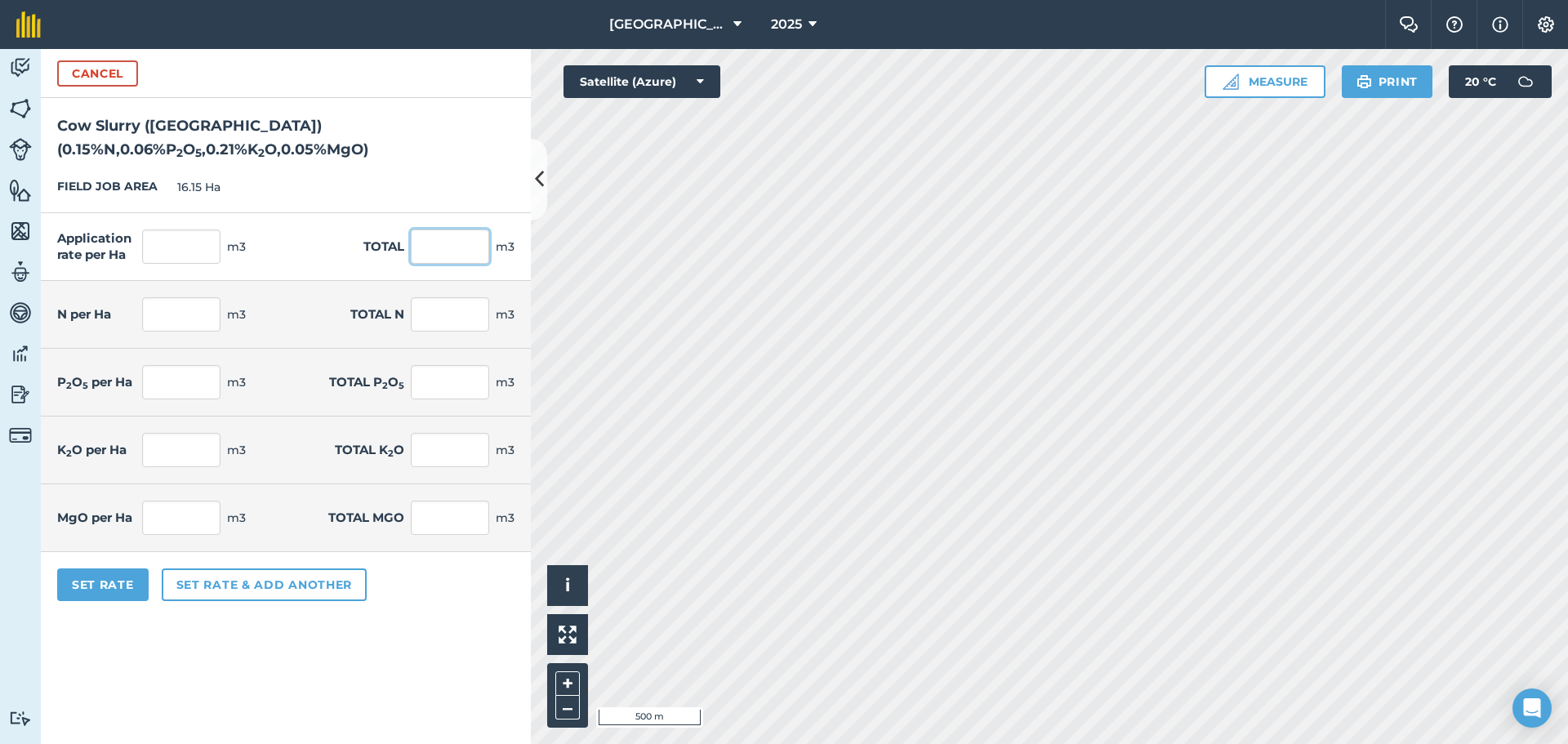
click at [425, 241] on input "text" at bounding box center [449, 246] width 78 height 34
type input "400"
type input "24.768"
type input "0.037"
type input "0.6"
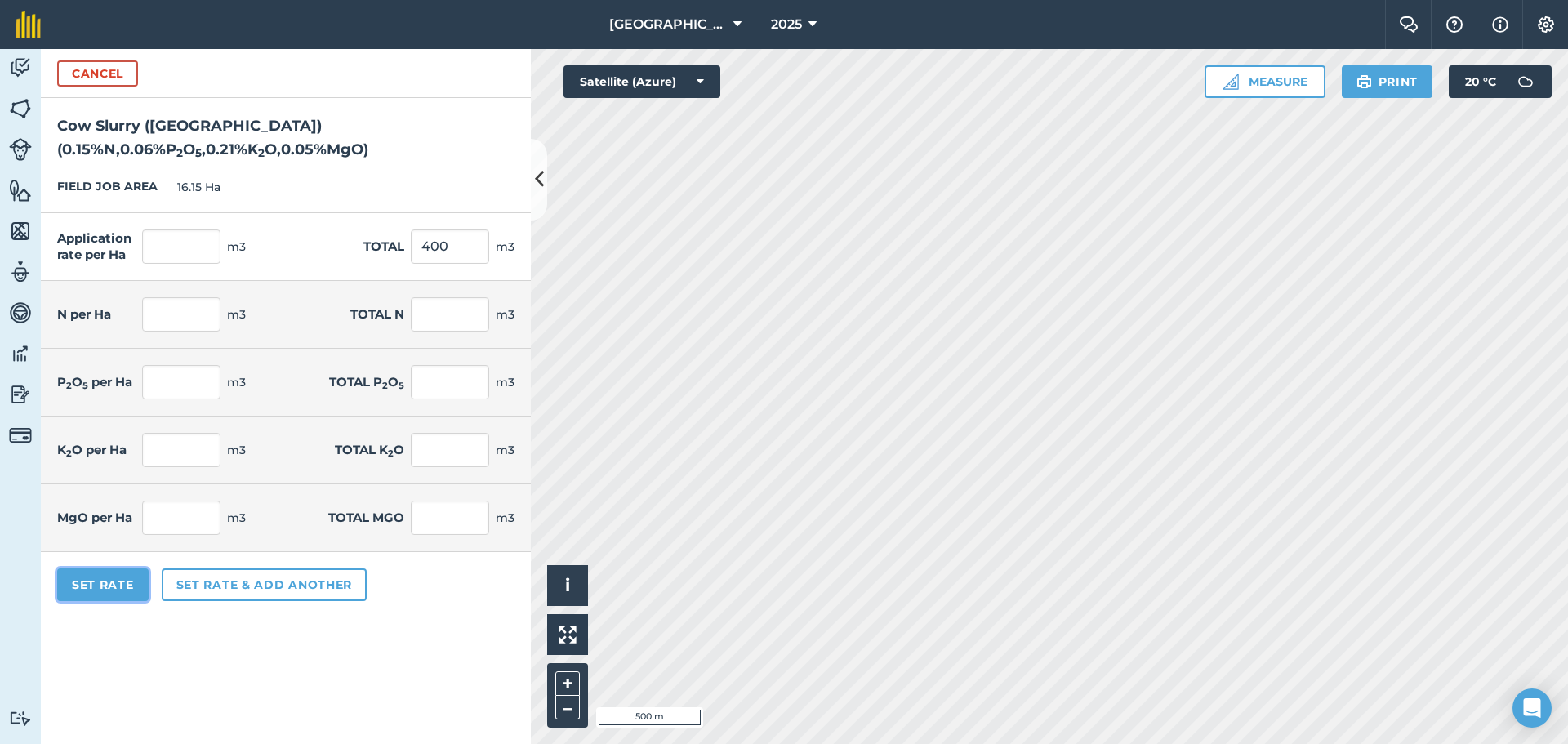
type input "0.016"
type input "0.256"
type input "0.053"
type input "0.856"
type input "0.011"
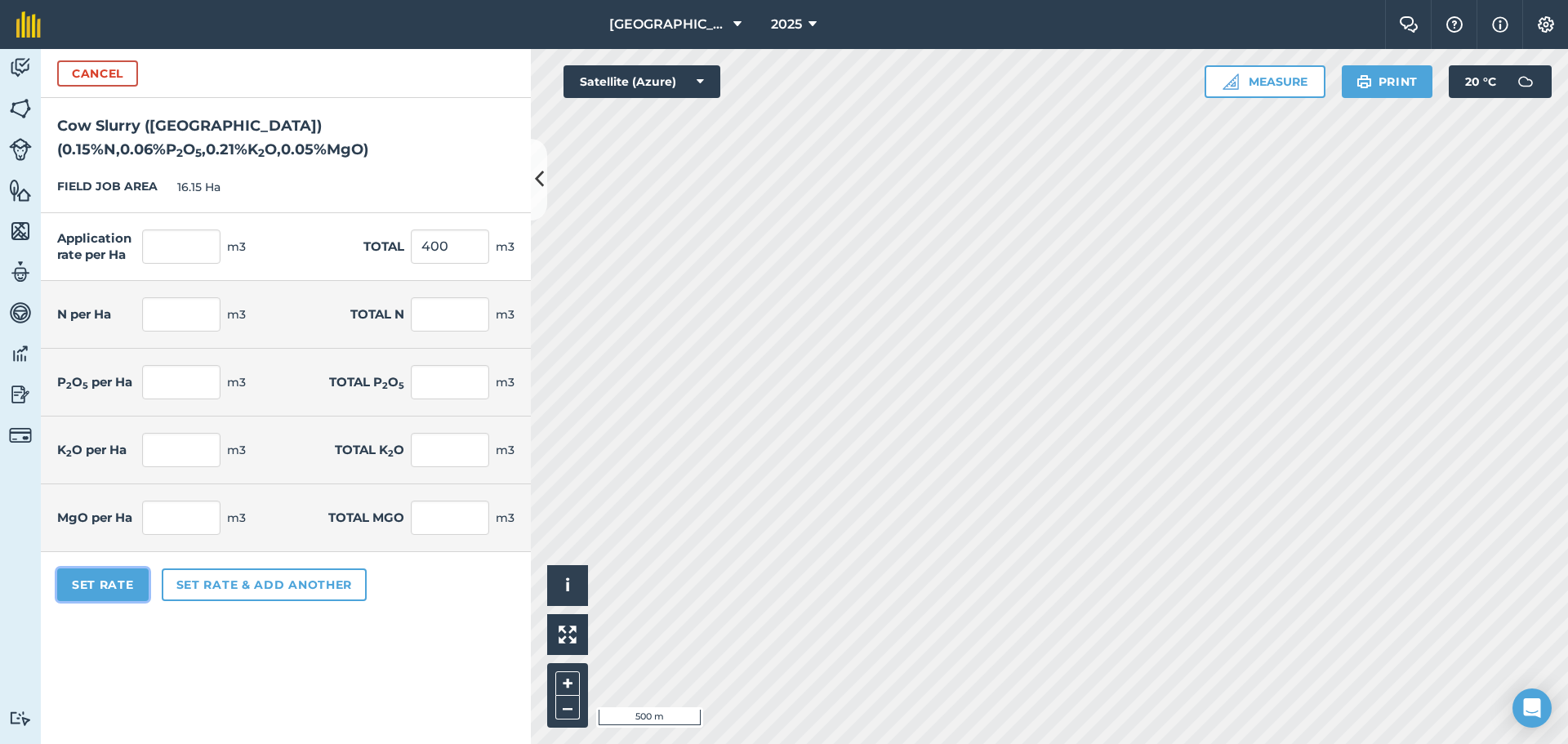
type input "0.18"
click at [118, 590] on button "Set Rate" at bounding box center [103, 584] width 91 height 33
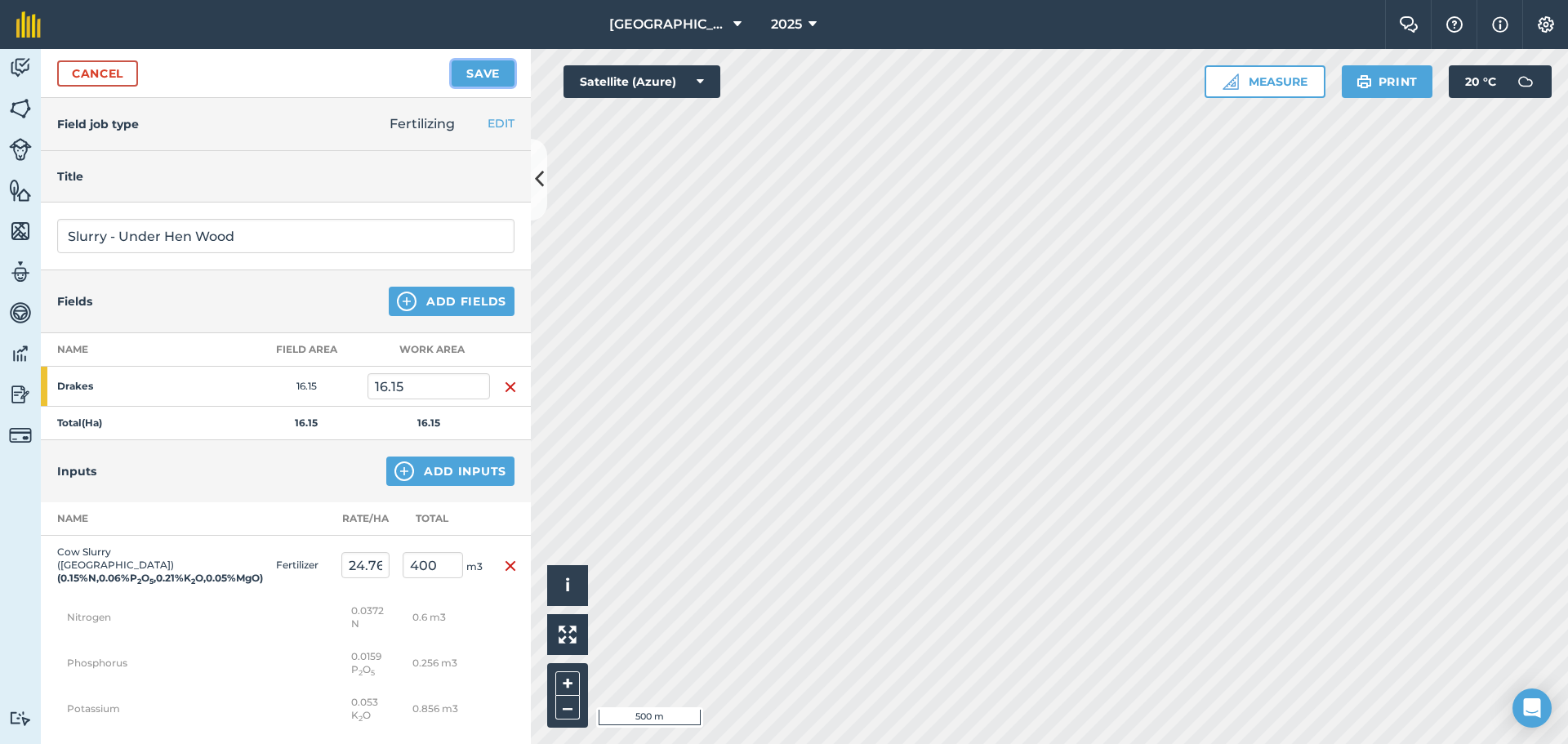
click at [497, 71] on button "Save" at bounding box center [483, 73] width 63 height 26
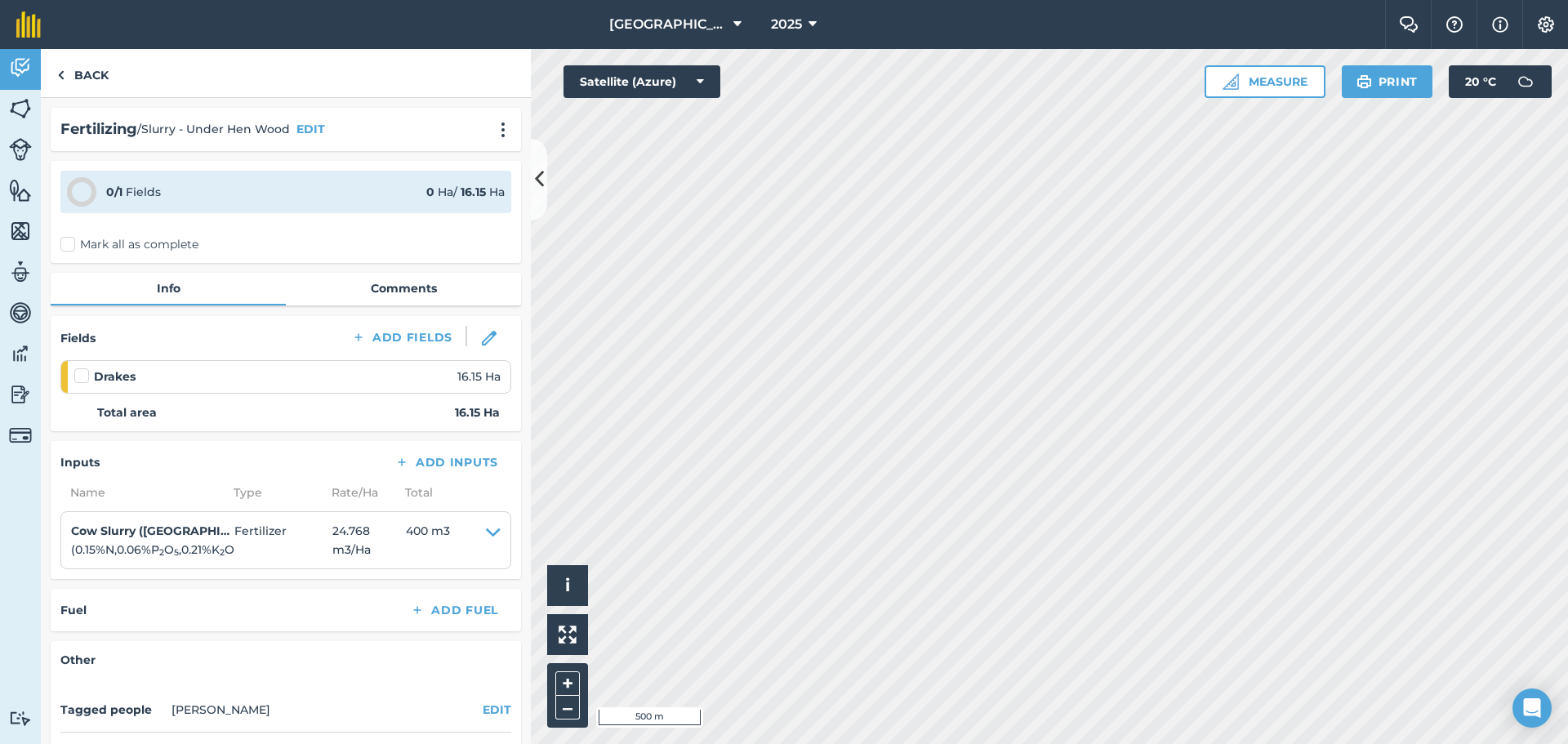
click at [86, 368] on label at bounding box center [84, 368] width 19 height 0
click at [85, 378] on input "checkbox" at bounding box center [79, 372] width 11 height 11
checkbox input "false"
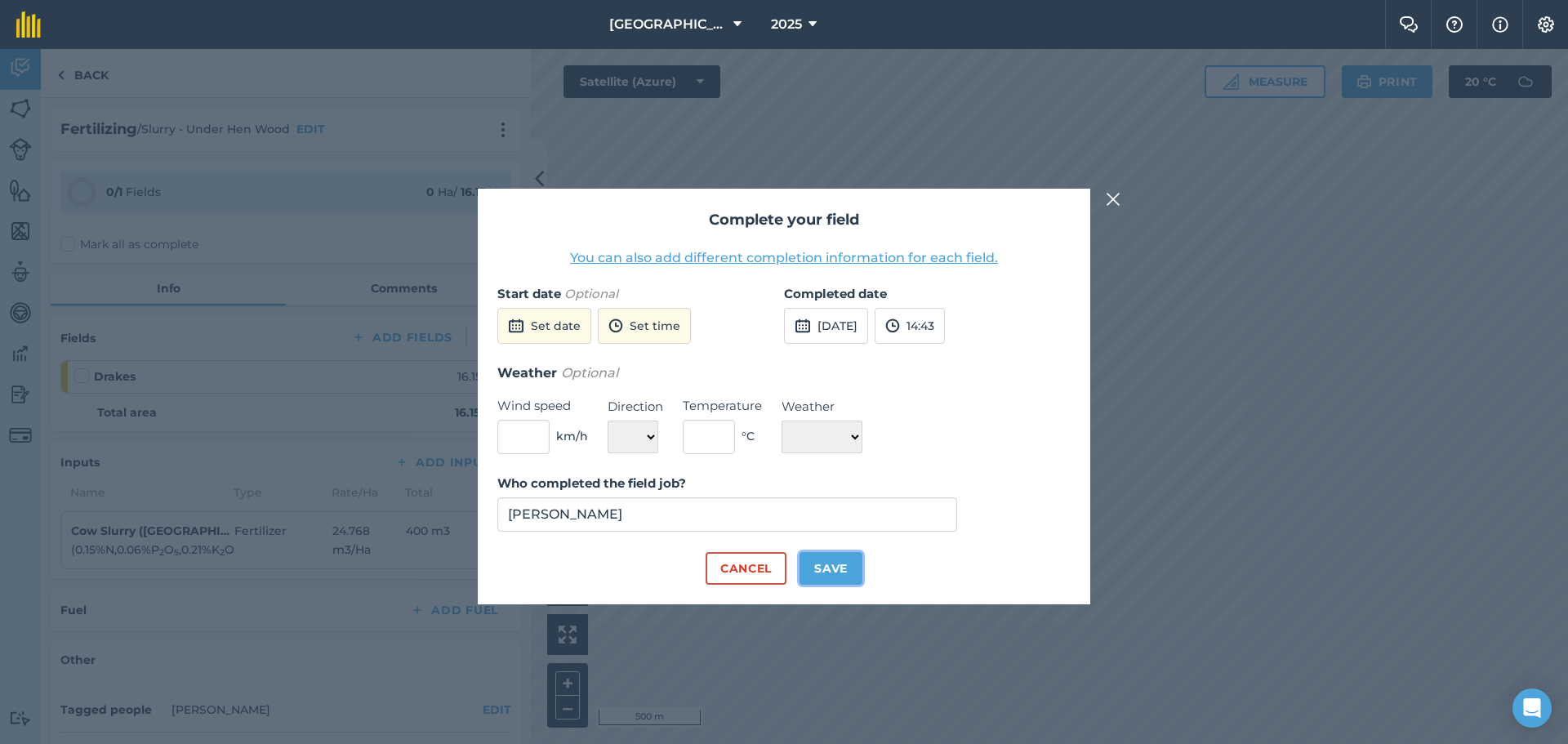
click at [827, 561] on button "Save" at bounding box center [830, 568] width 63 height 33
checkbox input "true"
